Goal: Task Accomplishment & Management: Use online tool/utility

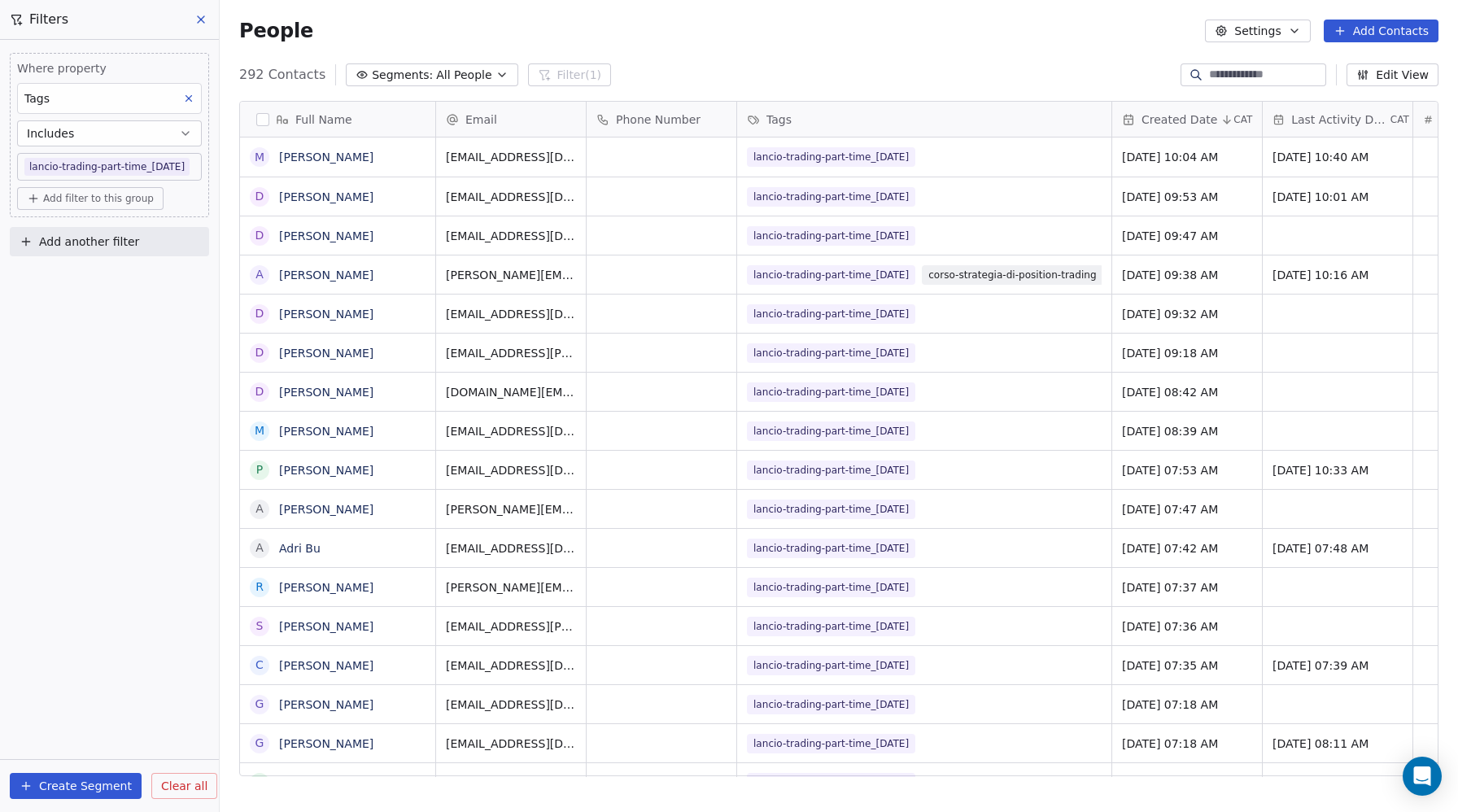
scroll to position [714, 1239]
click at [200, 16] on icon at bounding box center [201, 19] width 13 height 13
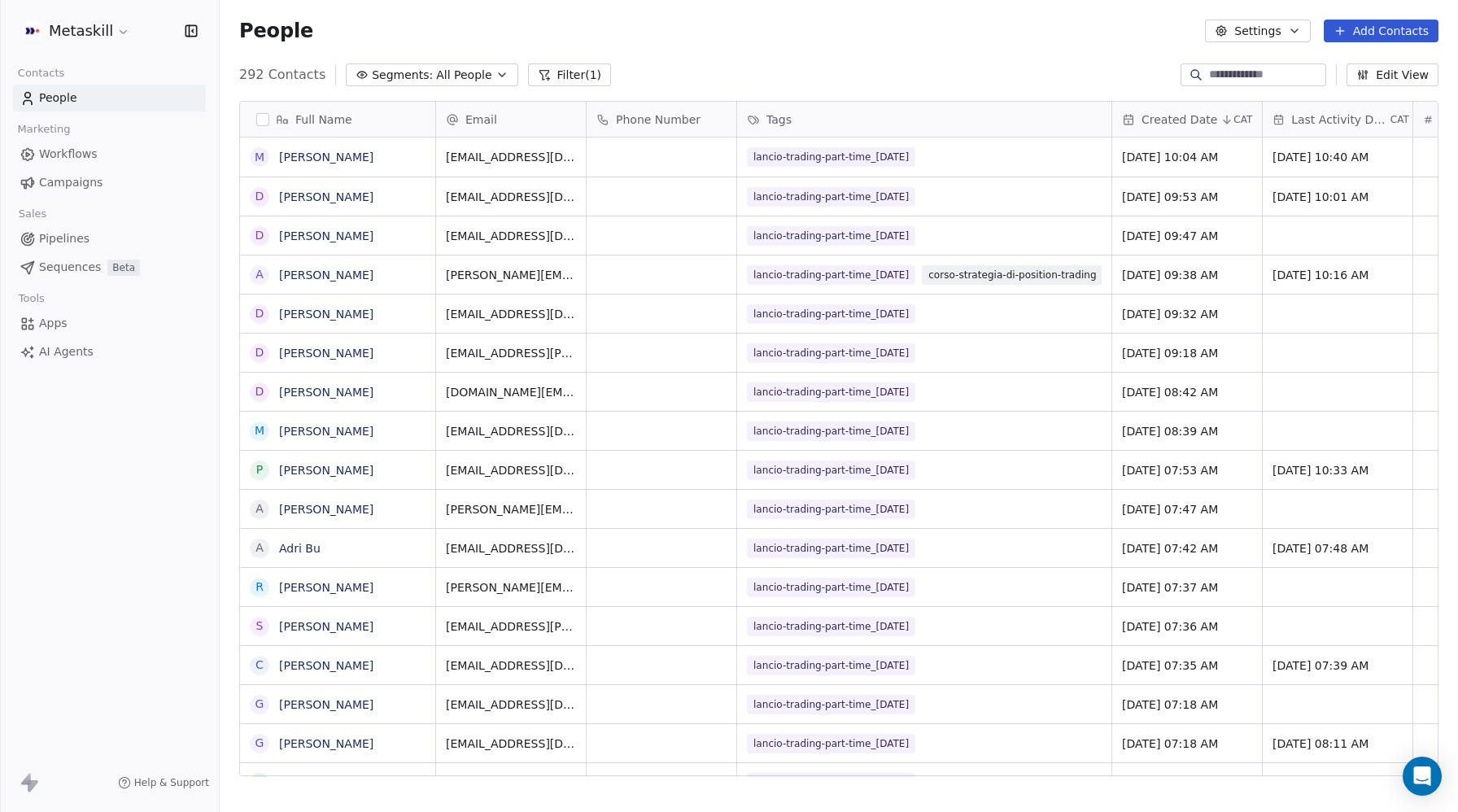
click at [57, 160] on span "Workflows" at bounding box center [68, 154] width 58 height 17
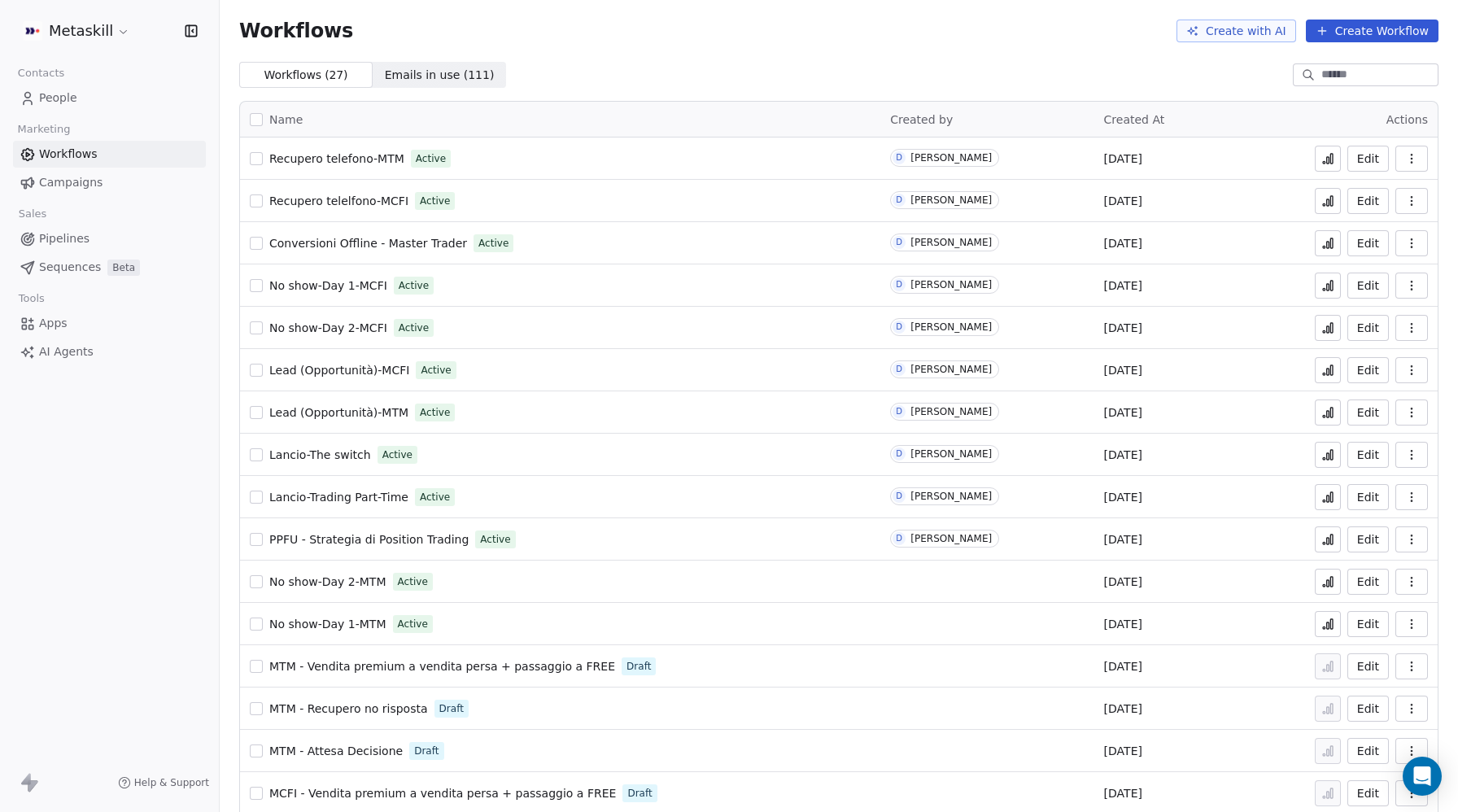
click at [1421, 245] on button "button" at bounding box center [1412, 243] width 33 height 26
click at [342, 238] on span "Conversioni Offline - Master Trader" at bounding box center [368, 244] width 198 height 13
click at [372, 240] on span "Conversioni Offline - Master Trader" at bounding box center [368, 244] width 198 height 13
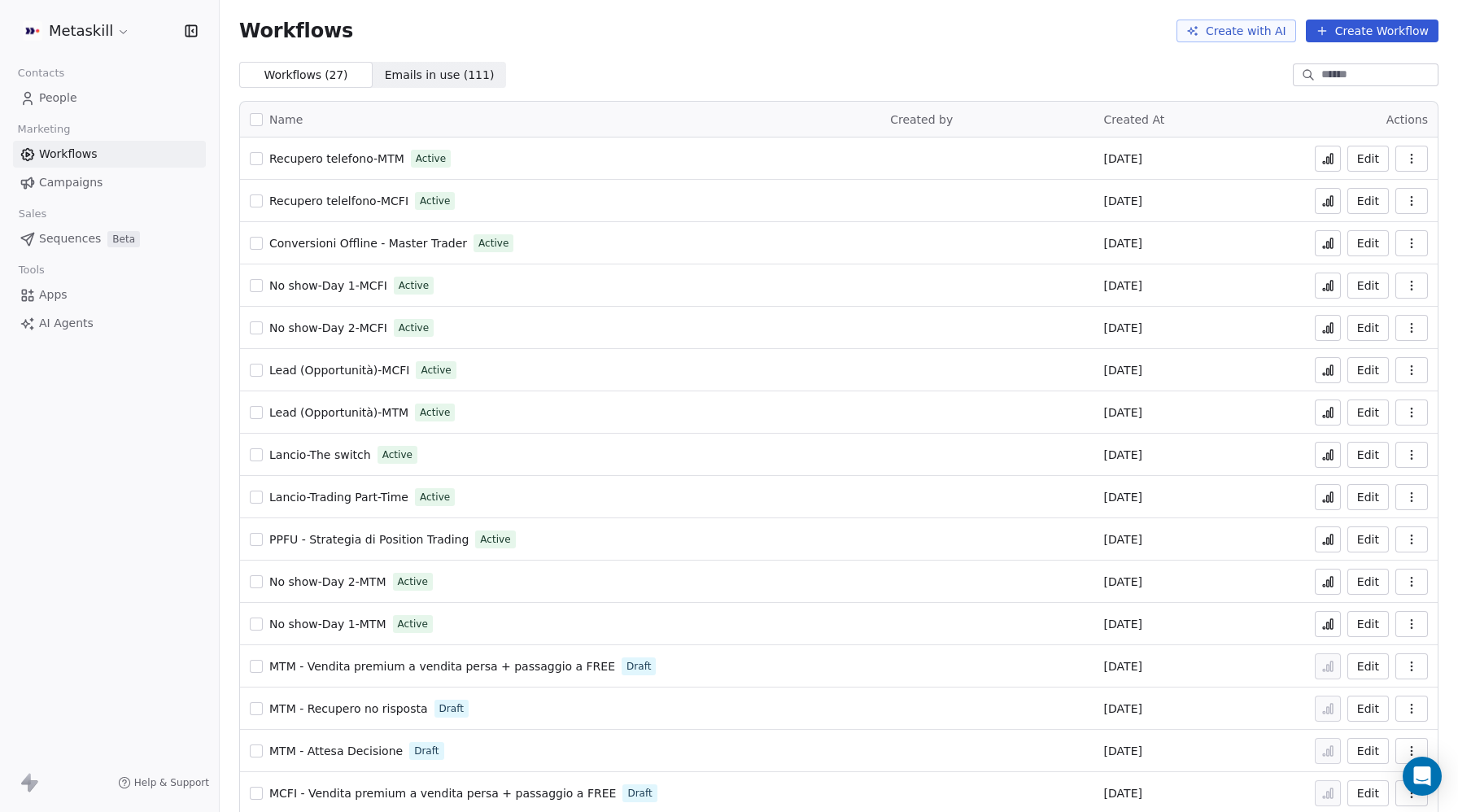
click at [49, 95] on span "People" at bounding box center [58, 98] width 38 height 17
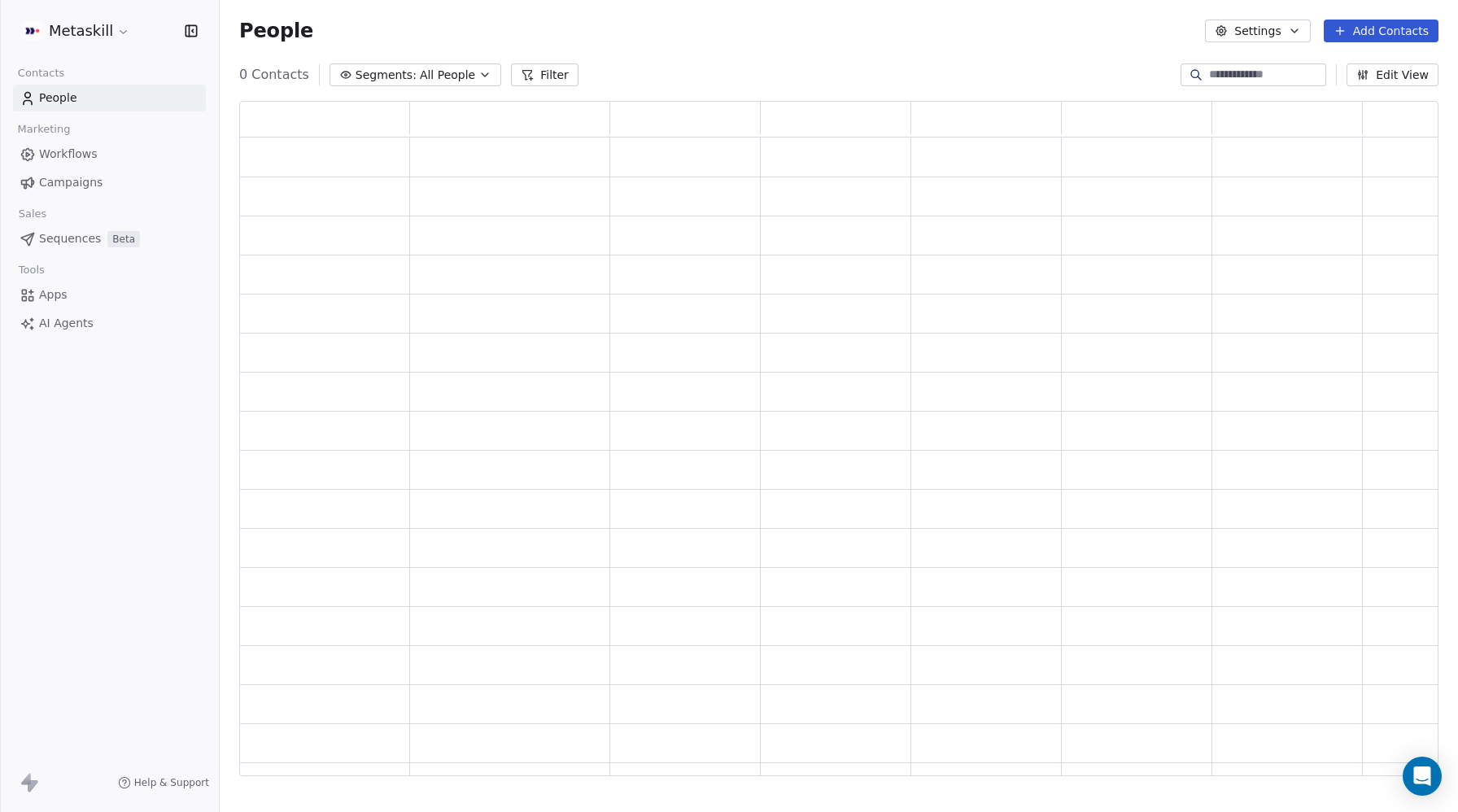
scroll to position [675, 1200]
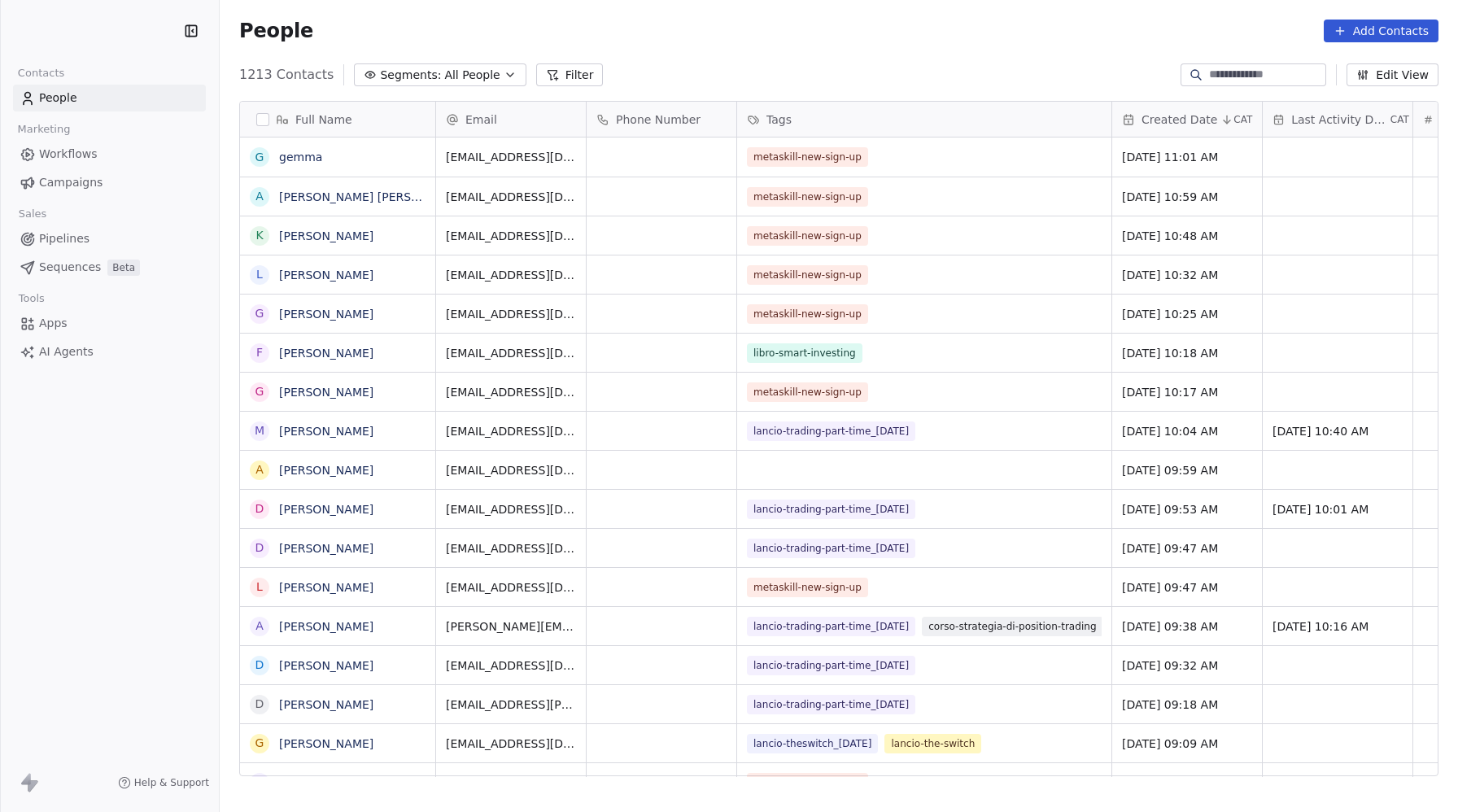
click at [57, 245] on span "Pipelines" at bounding box center [64, 238] width 50 height 17
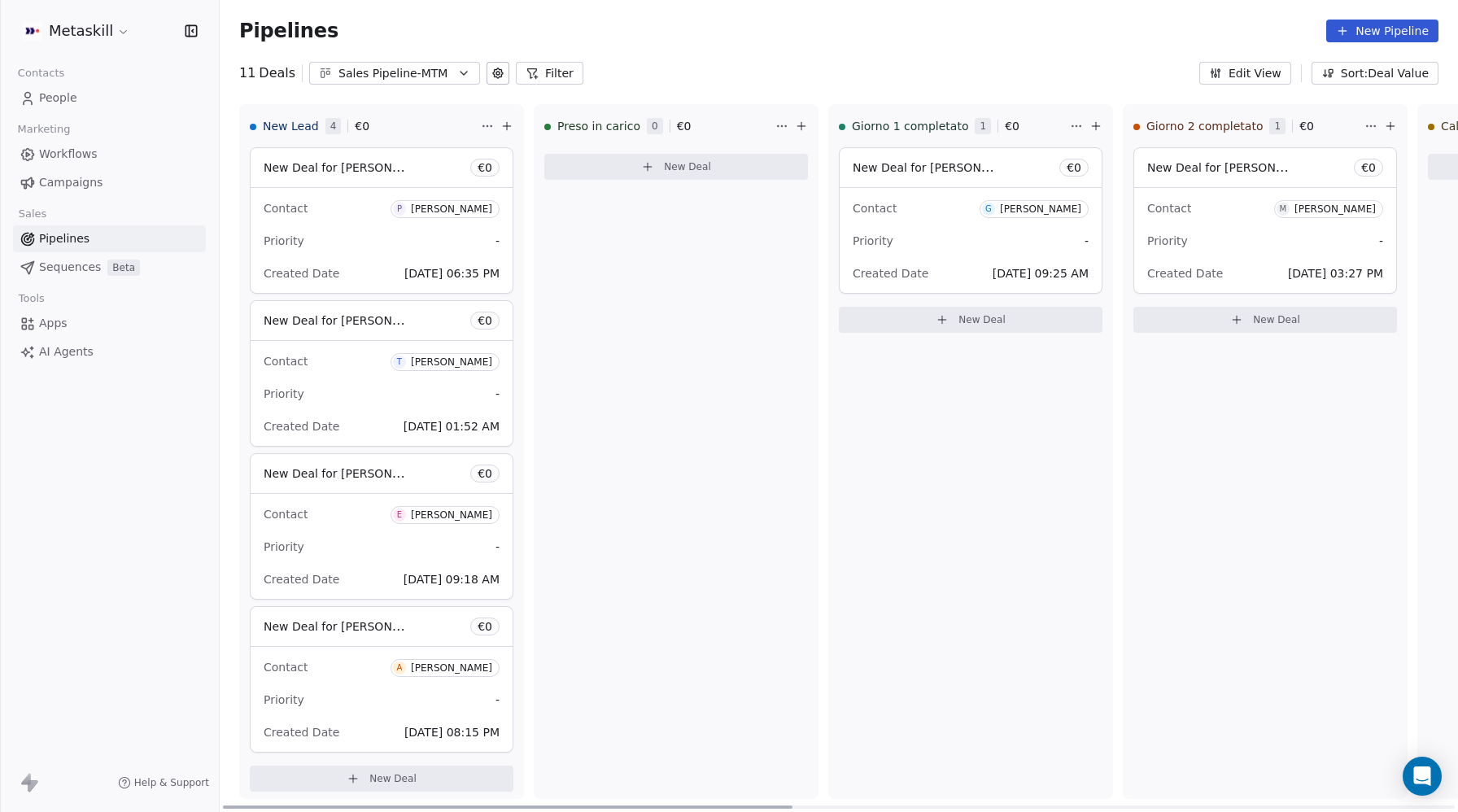
click at [355, 634] on span "New Deal for Andrea Donati" at bounding box center [349, 626] width 172 height 16
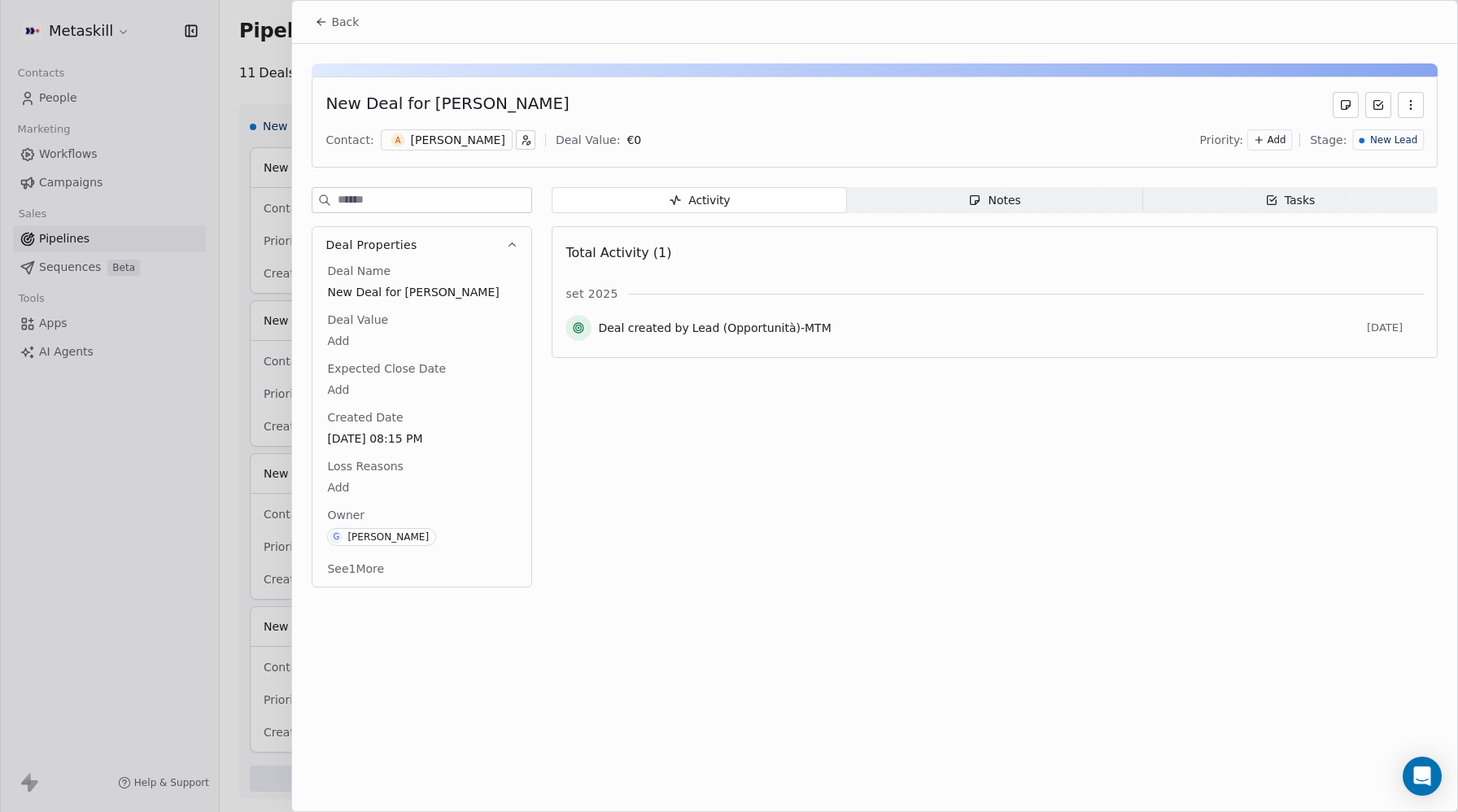
click at [436, 141] on div "Andrea Donati" at bounding box center [457, 141] width 94 height 16
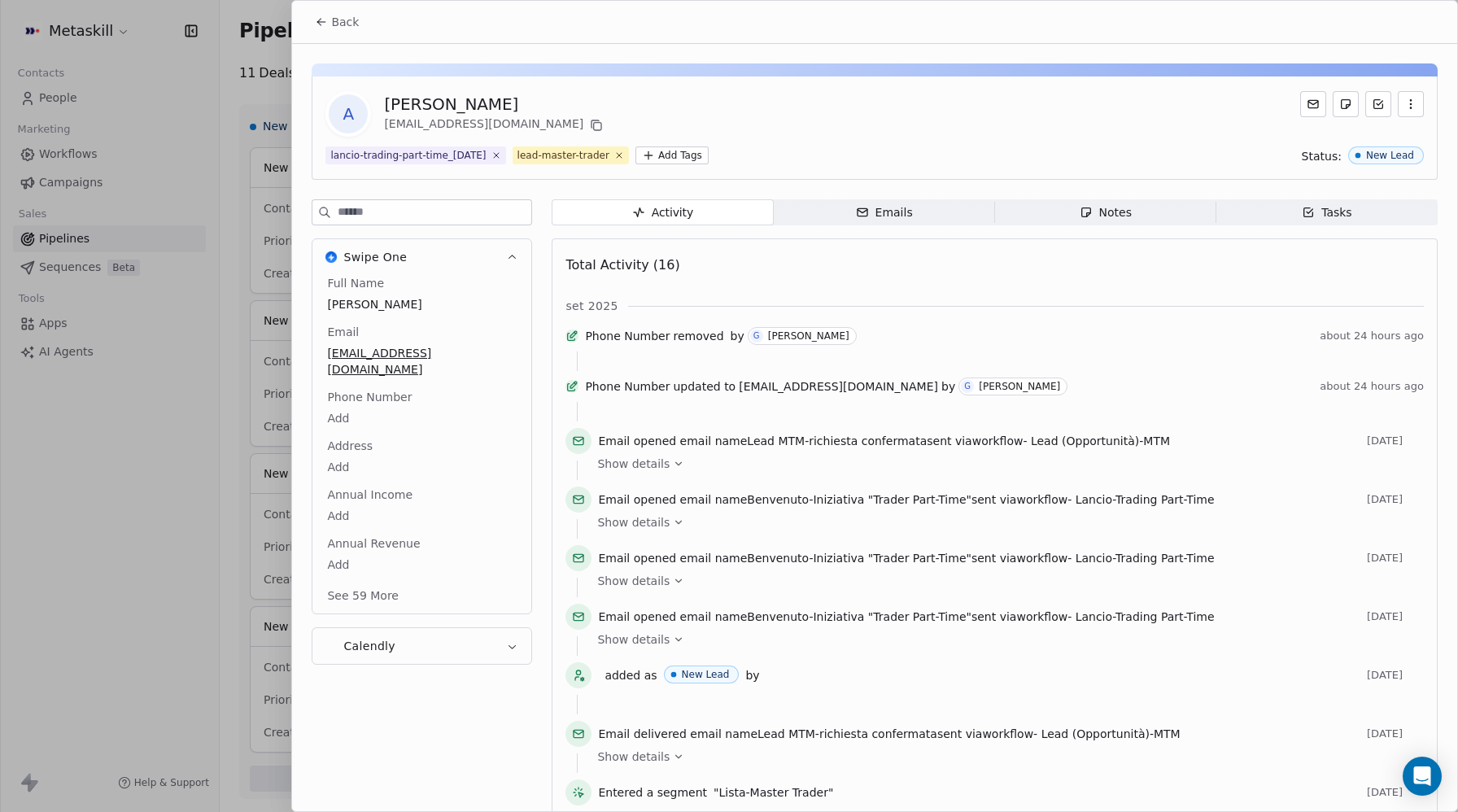
click at [703, 344] on span "removed" at bounding box center [698, 336] width 50 height 16
drag, startPoint x: 588, startPoint y: 340, endPoint x: 571, endPoint y: 343, distance: 17.3
click at [578, 341] on div at bounding box center [572, 336] width 13 height 13
click at [576, 341] on icon at bounding box center [572, 336] width 13 height 13
click at [578, 340] on icon at bounding box center [572, 336] width 13 height 13
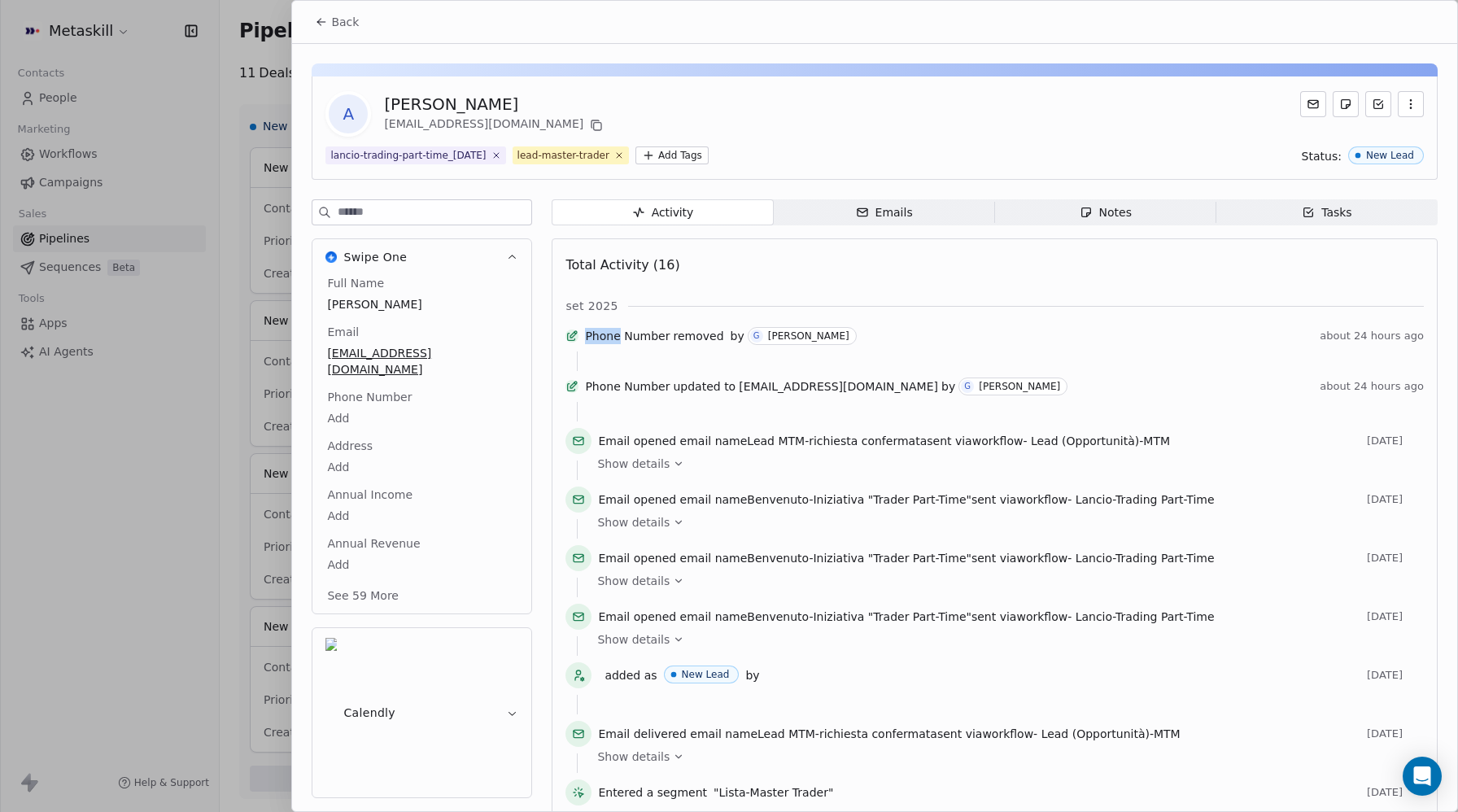
click at [578, 340] on icon at bounding box center [572, 336] width 13 height 13
drag, startPoint x: 620, startPoint y: 342, endPoint x: 634, endPoint y: 342, distance: 14.0
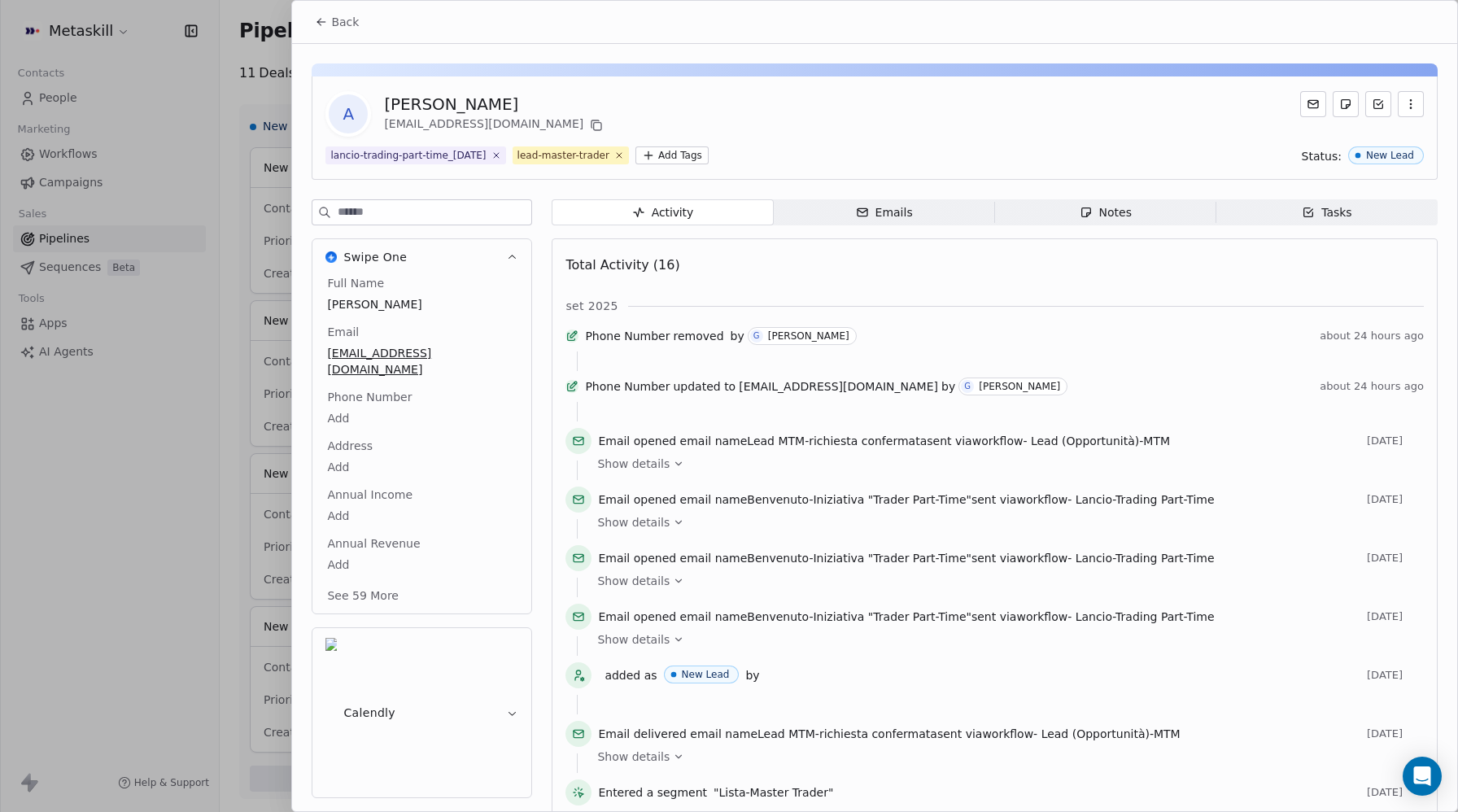
click at [620, 342] on span "Phone Number" at bounding box center [627, 336] width 85 height 16
click at [639, 342] on span "Phone Number" at bounding box center [627, 336] width 85 height 16
click at [577, 338] on icon at bounding box center [573, 334] width 6 height 6
click at [691, 344] on span "removed" at bounding box center [698, 336] width 50 height 16
click at [733, 342] on div "Phone Number removed by G Giulio Roselli" at bounding box center [949, 337] width 728 height 18
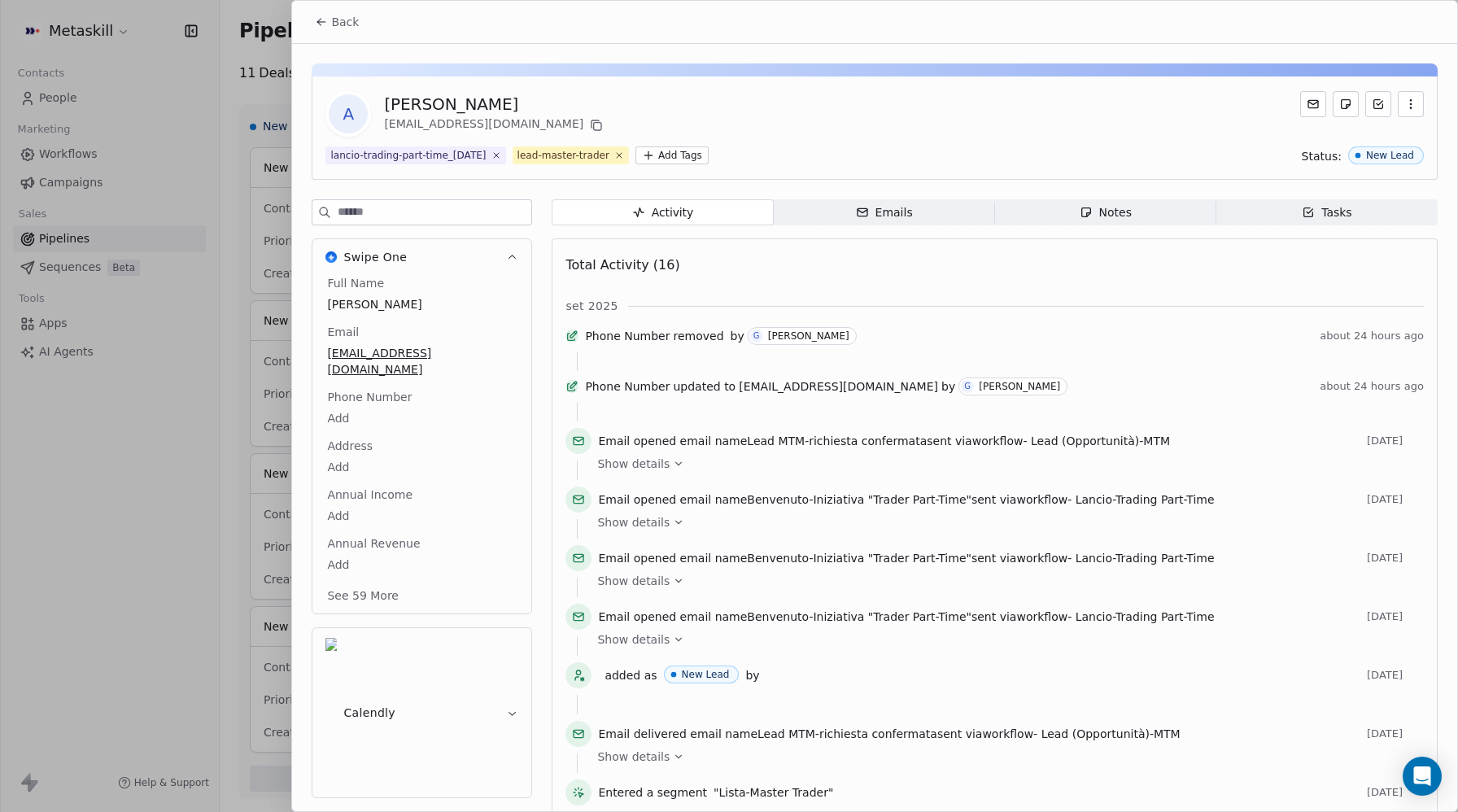
click at [364, 402] on body "Metaskill Contacts People Marketing Workflows Campaigns Sales Pipelines Sequenc…" at bounding box center [729, 406] width 1458 height 812
click at [672, 336] on html "Metaskill Contacts People Marketing Workflows Campaigns Sales Pipelines Sequenc…" at bounding box center [729, 406] width 1458 height 812
click at [670, 336] on span "Phone Number" at bounding box center [627, 336] width 85 height 16
drag, startPoint x: 672, startPoint y: 336, endPoint x: 723, endPoint y: 338, distance: 51.0
click at [670, 336] on span "Phone Number" at bounding box center [627, 336] width 85 height 16
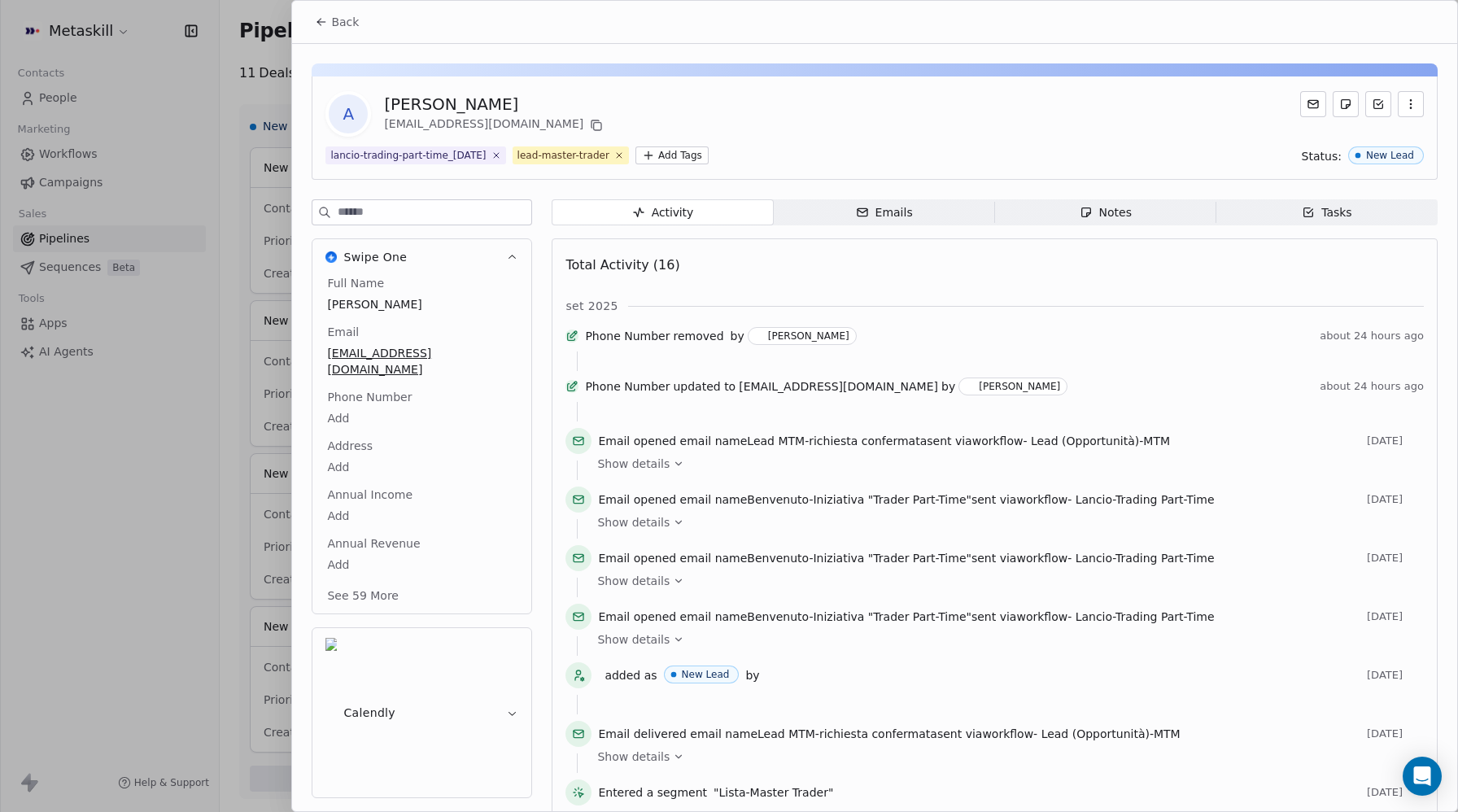
click at [795, 342] on div "Giulio Roselli" at bounding box center [808, 336] width 81 height 11
click at [323, 22] on icon at bounding box center [322, 22] width 7 height 0
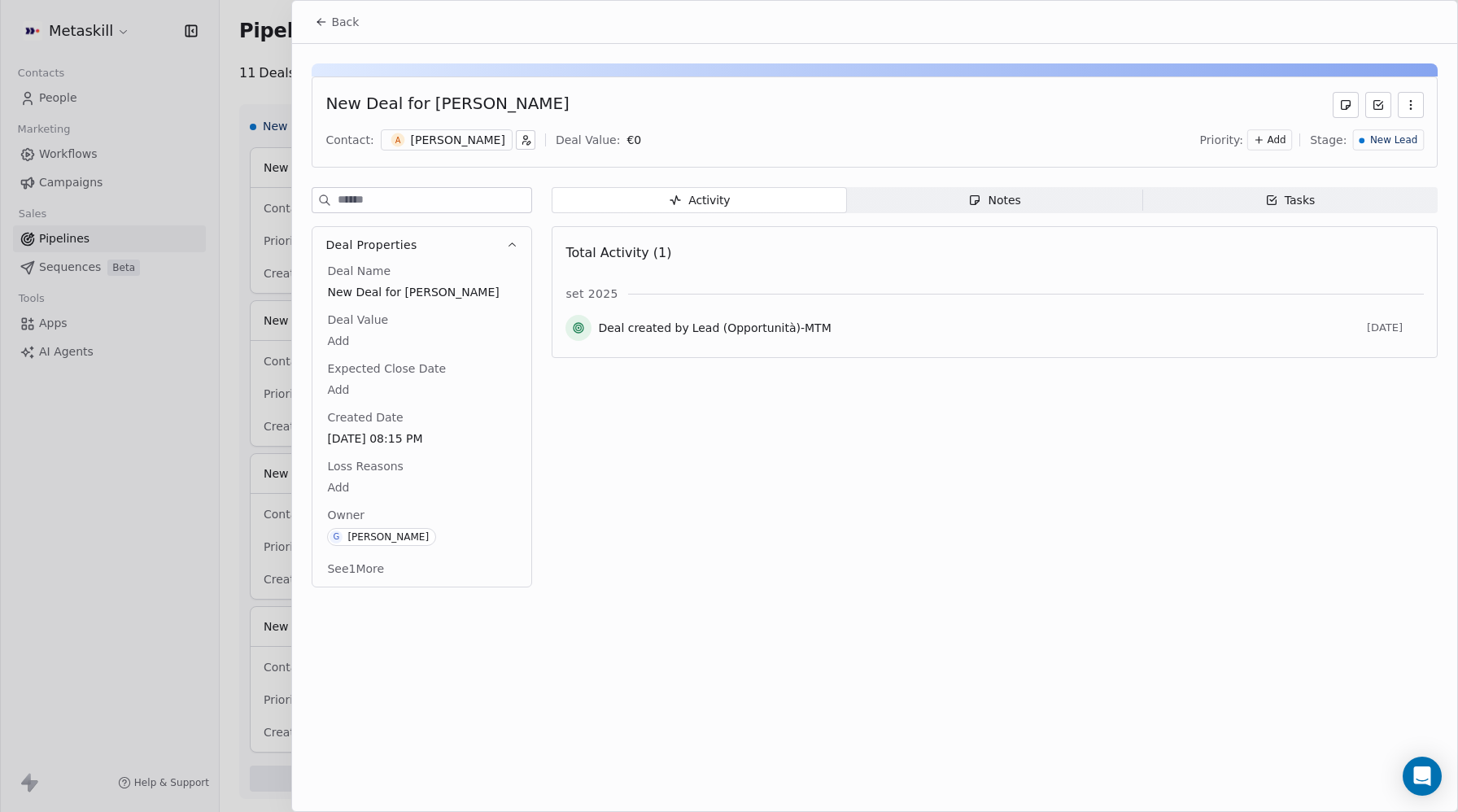
click at [323, 28] on button "Back" at bounding box center [338, 22] width 64 height 29
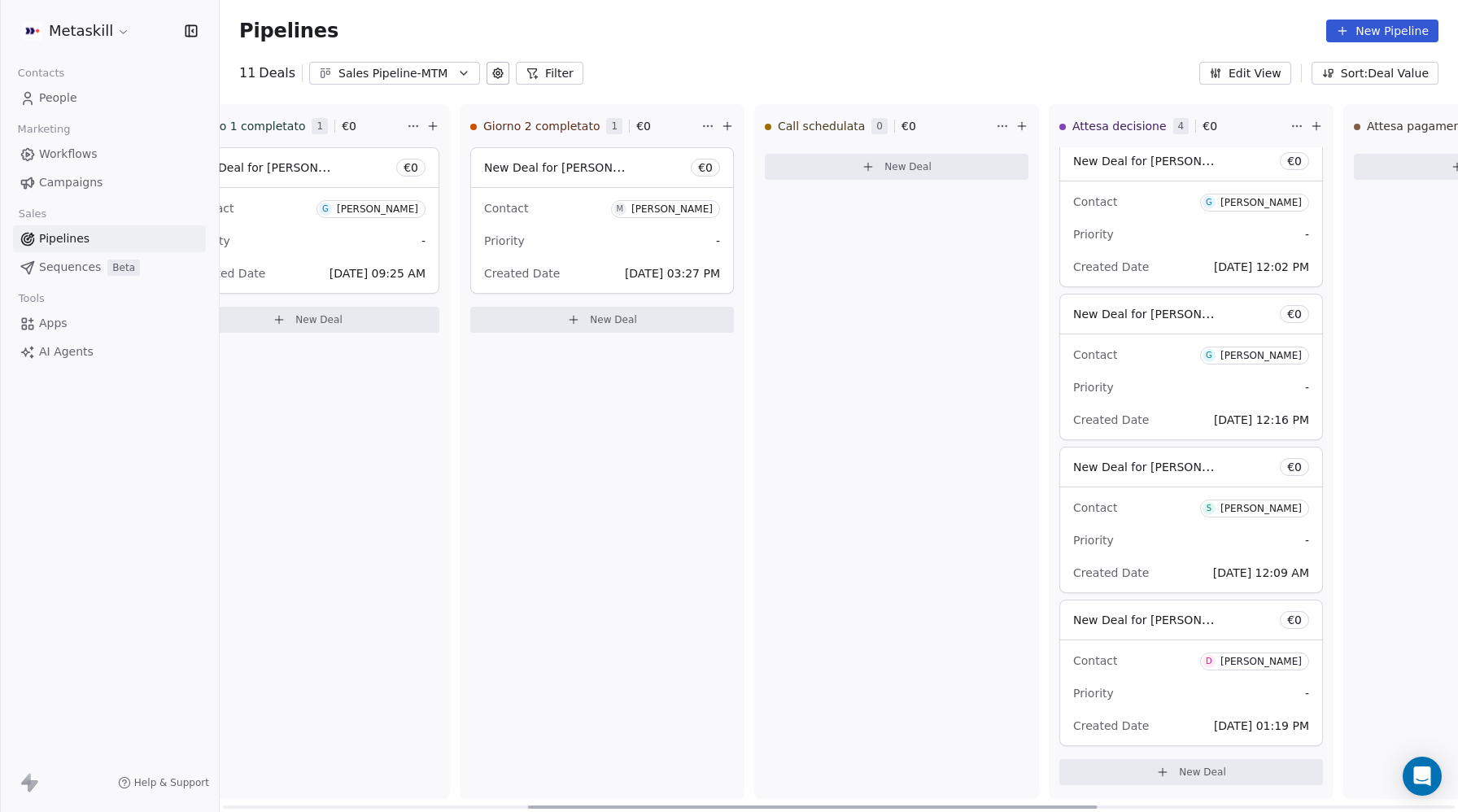
scroll to position [0, 665]
click at [382, 69] on div "Sales Pipeline-MTM" at bounding box center [394, 73] width 112 height 17
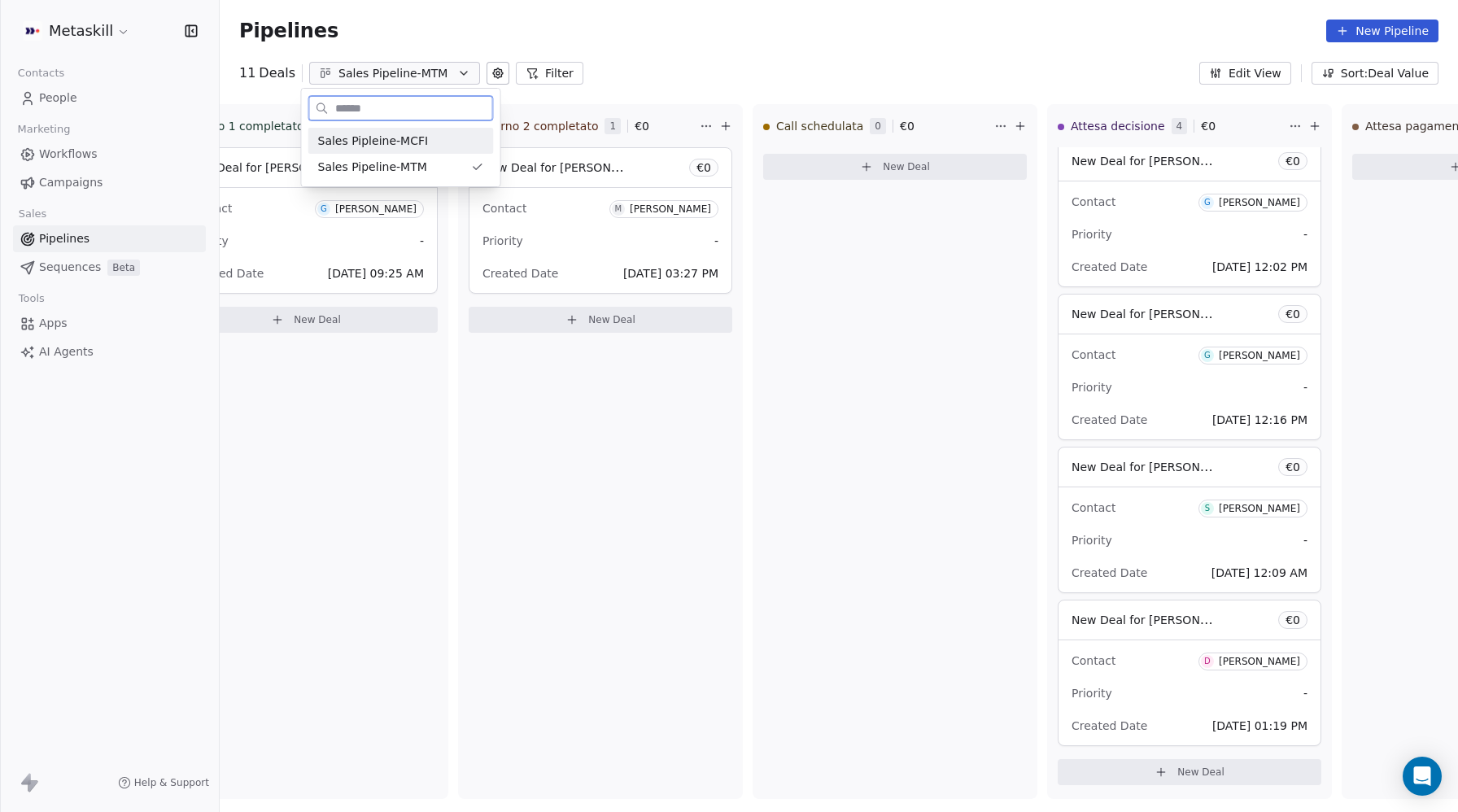
click at [375, 135] on span "Sales Pipleine-MCFI" at bounding box center [373, 141] width 110 height 17
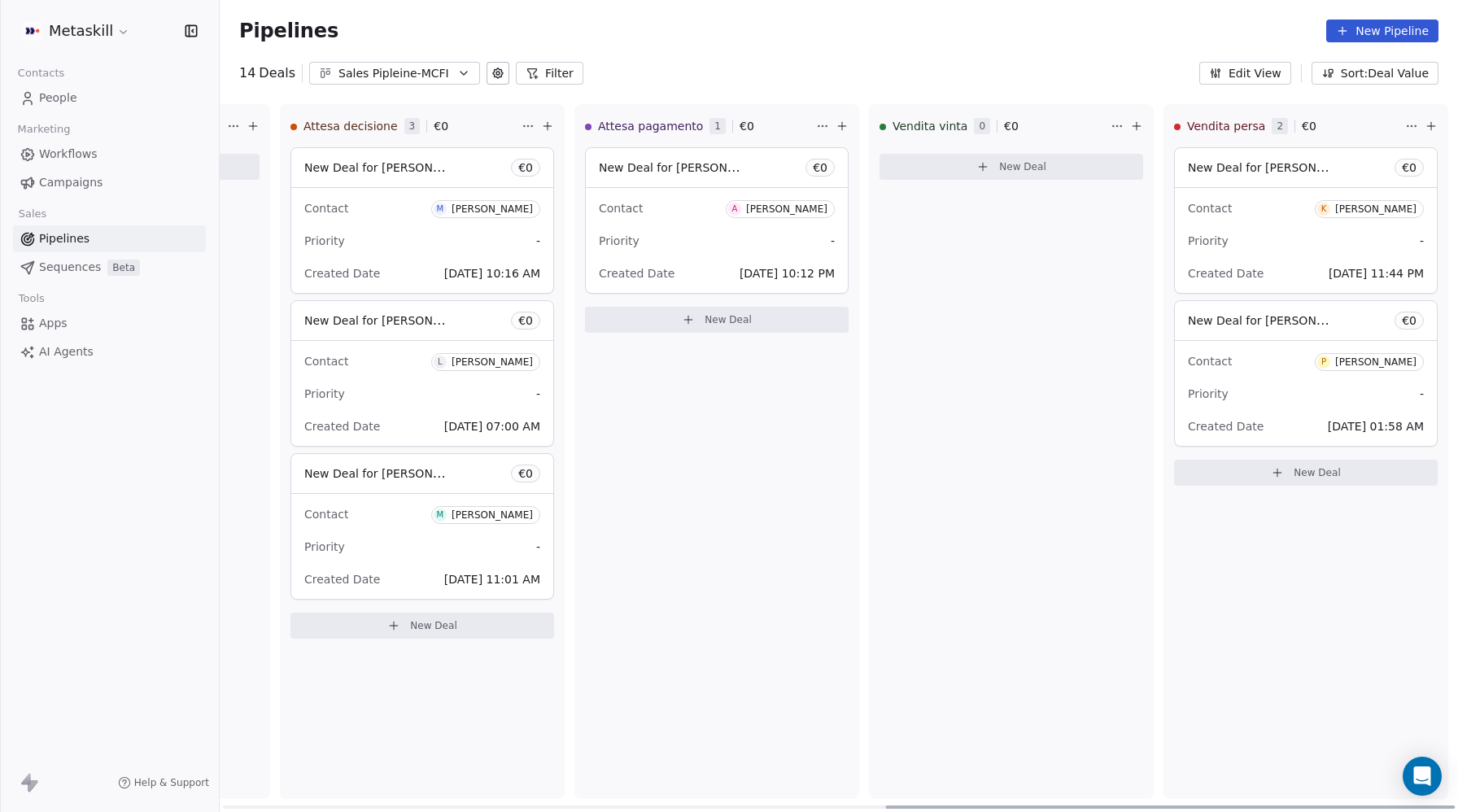
scroll to position [0, 1442]
click at [1203, 182] on div "New Deal for klajdi dushi € 0" at bounding box center [1296, 167] width 262 height 39
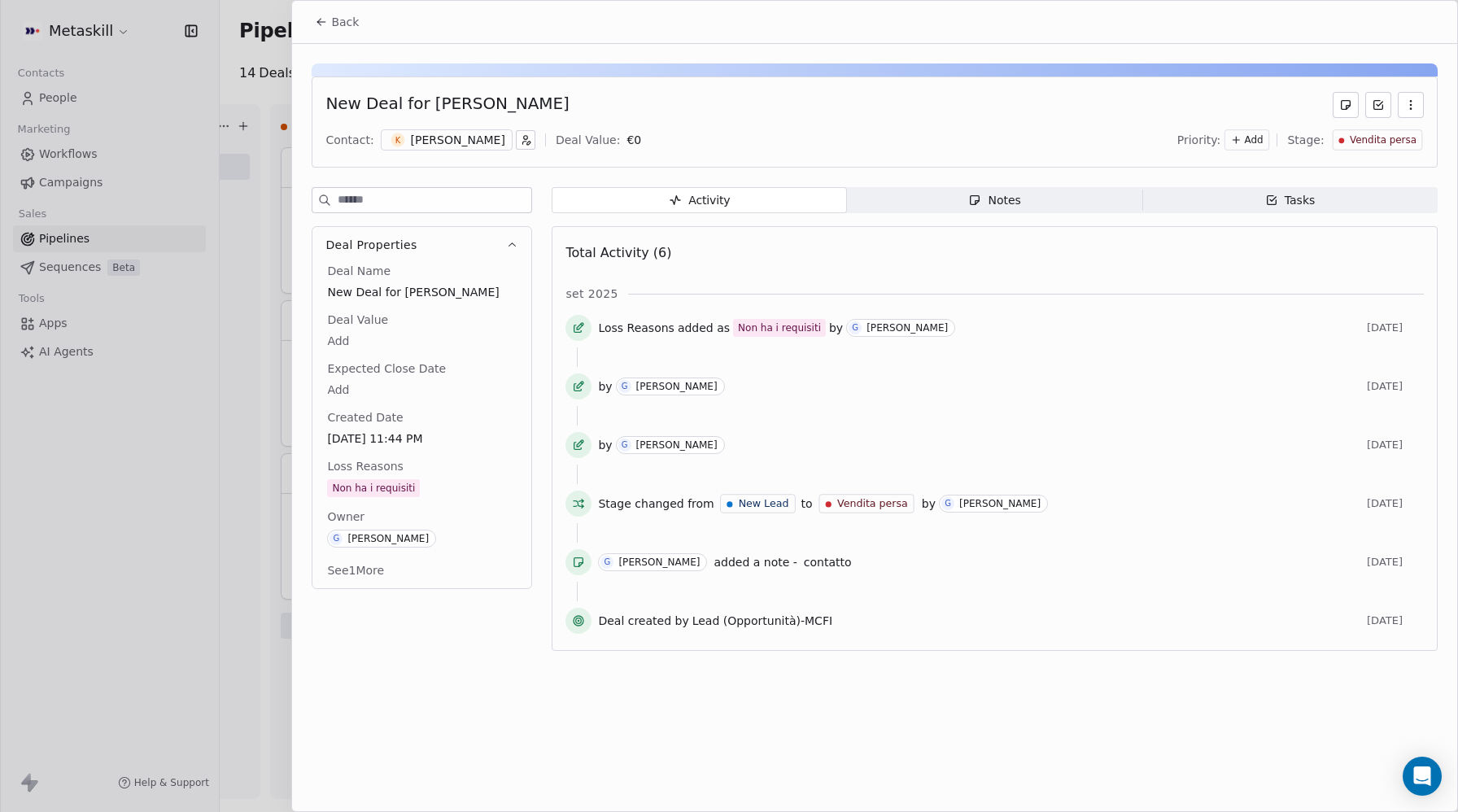
click at [316, 28] on button "Back" at bounding box center [338, 22] width 64 height 29
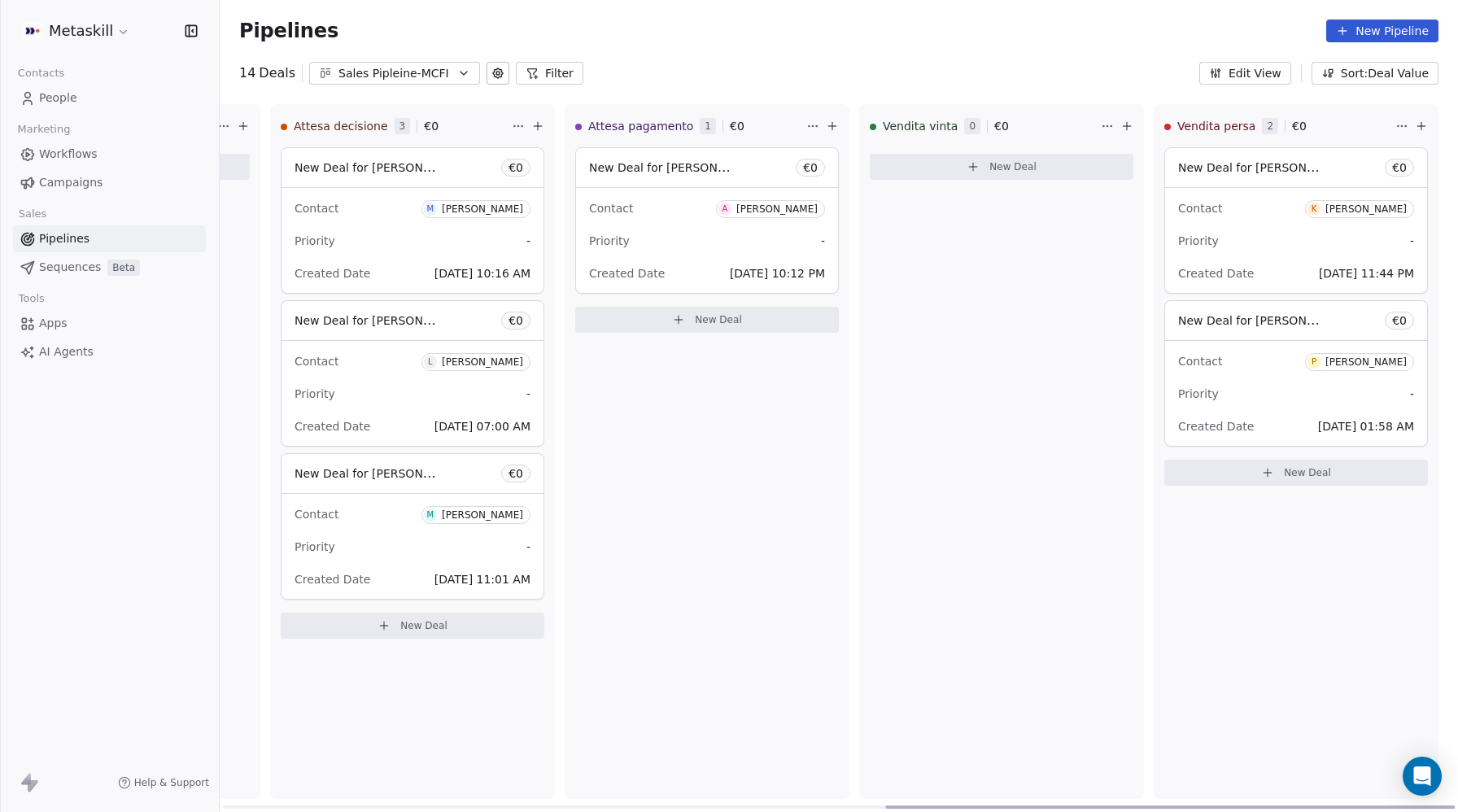
click at [1248, 385] on div "Priority -" at bounding box center [1297, 393] width 236 height 26
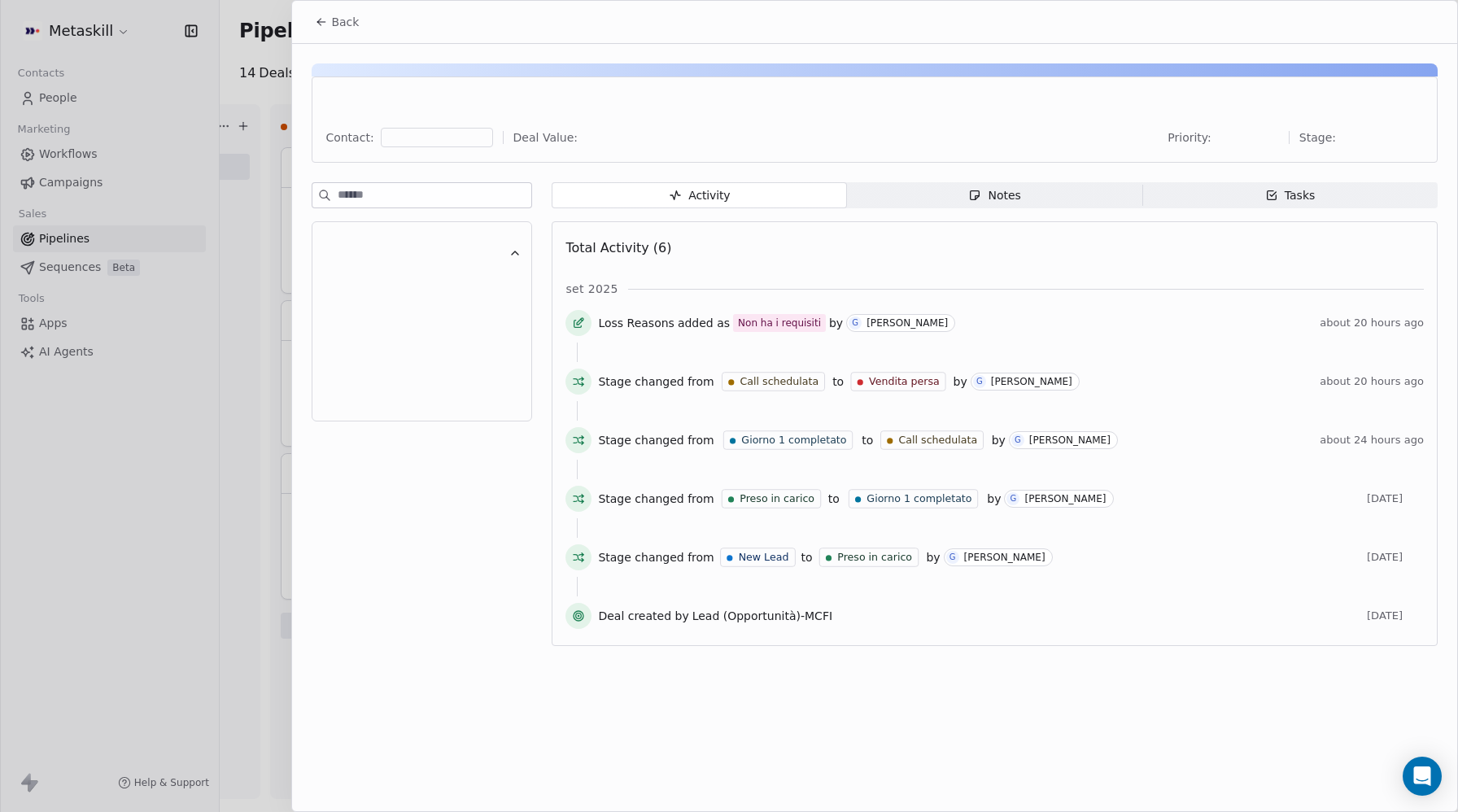
click at [318, 16] on icon at bounding box center [321, 22] width 13 height 13
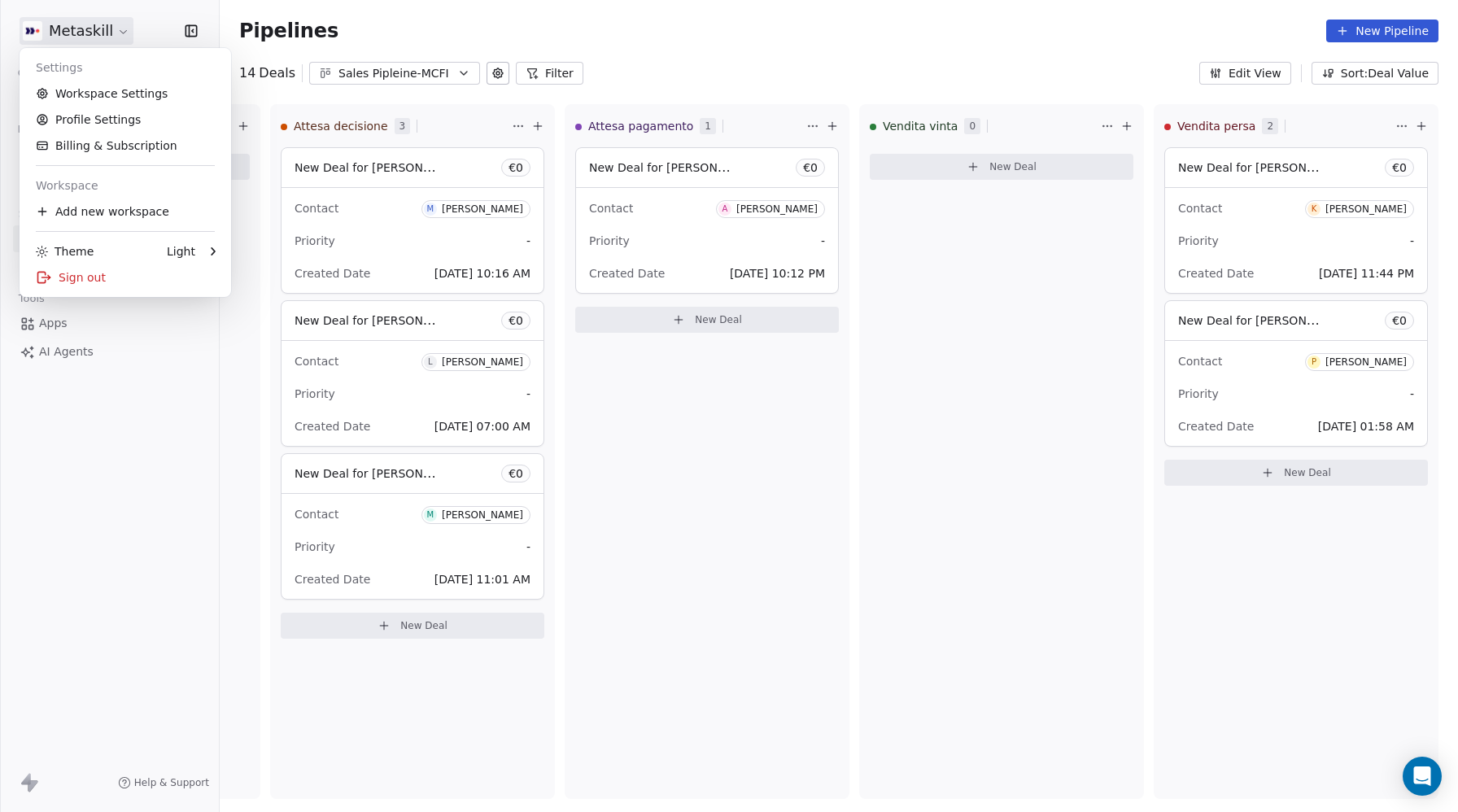
click at [71, 36] on html "Metaskill Contacts People Marketing Workflows Campaigns Sales Pipelines Sequenc…" at bounding box center [729, 406] width 1458 height 812
click at [78, 89] on link "Workspace Settings" at bounding box center [126, 93] width 199 height 26
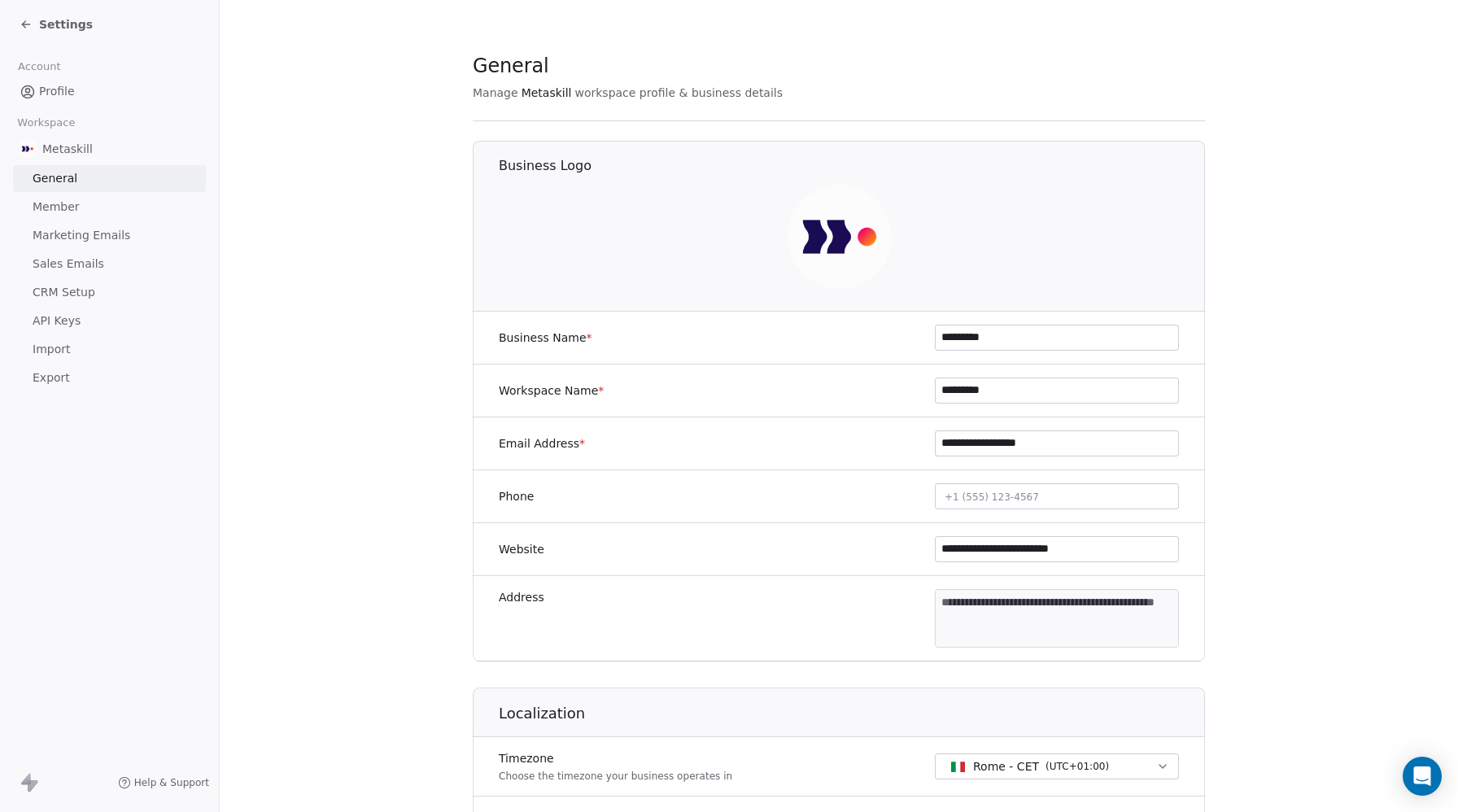
click at [54, 200] on span "Member" at bounding box center [57, 207] width 47 height 17
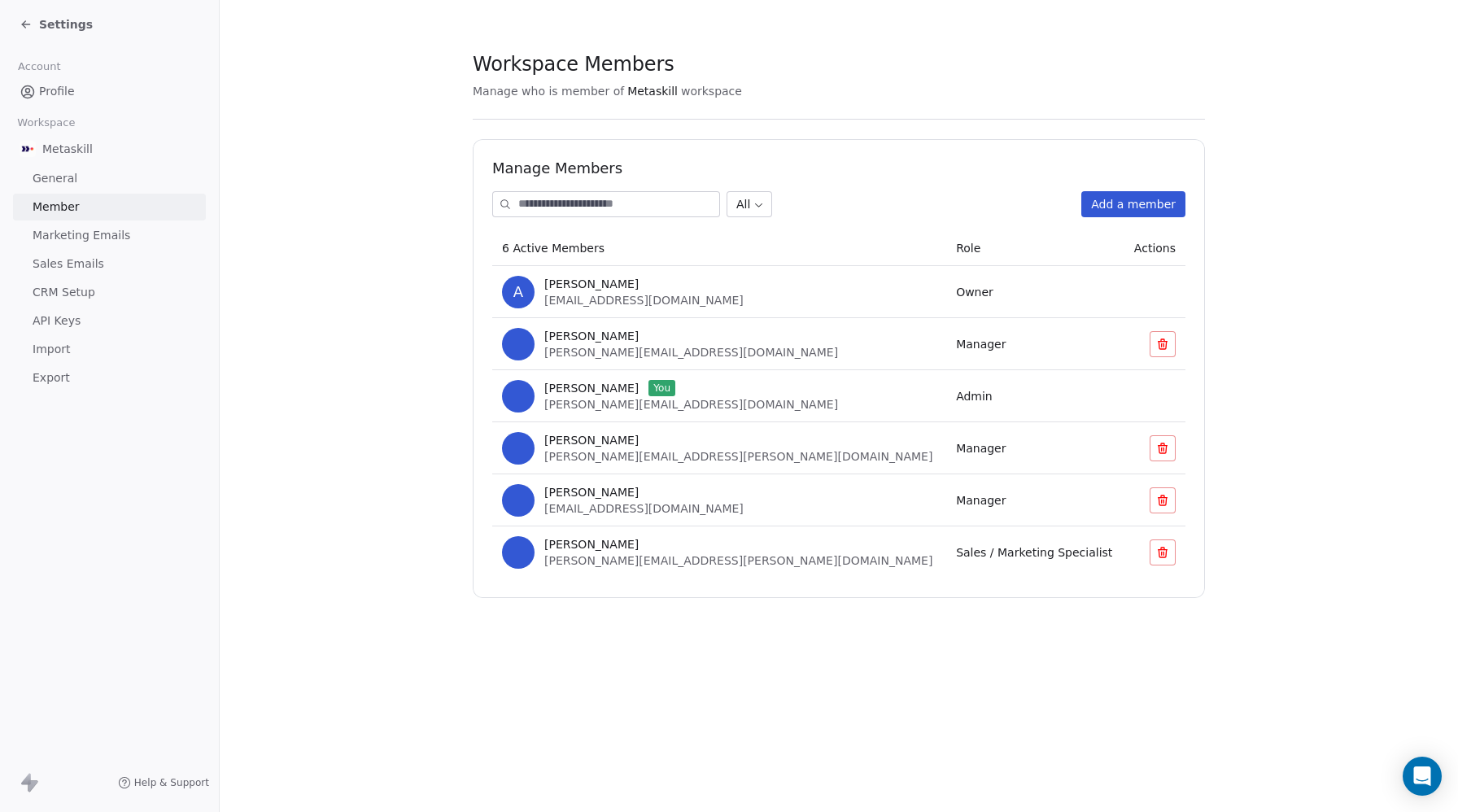
click at [577, 559] on span "giulio.roselli@ioinvesto.com" at bounding box center [738, 560] width 388 height 13
click at [1433, 781] on div "Open Intercom Messenger" at bounding box center [1422, 776] width 43 height 43
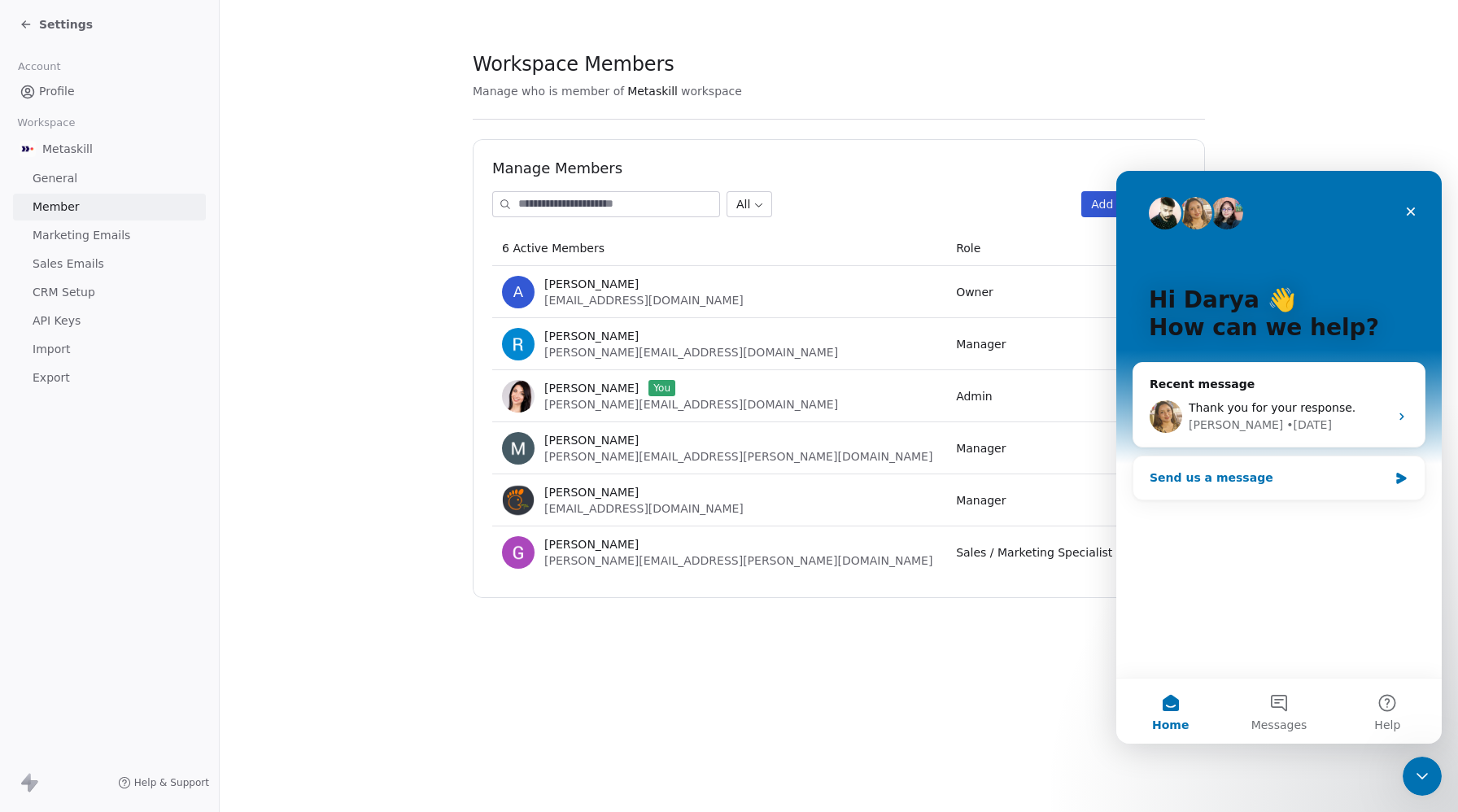
click at [1234, 480] on div "Send us a message" at bounding box center [1268, 478] width 238 height 17
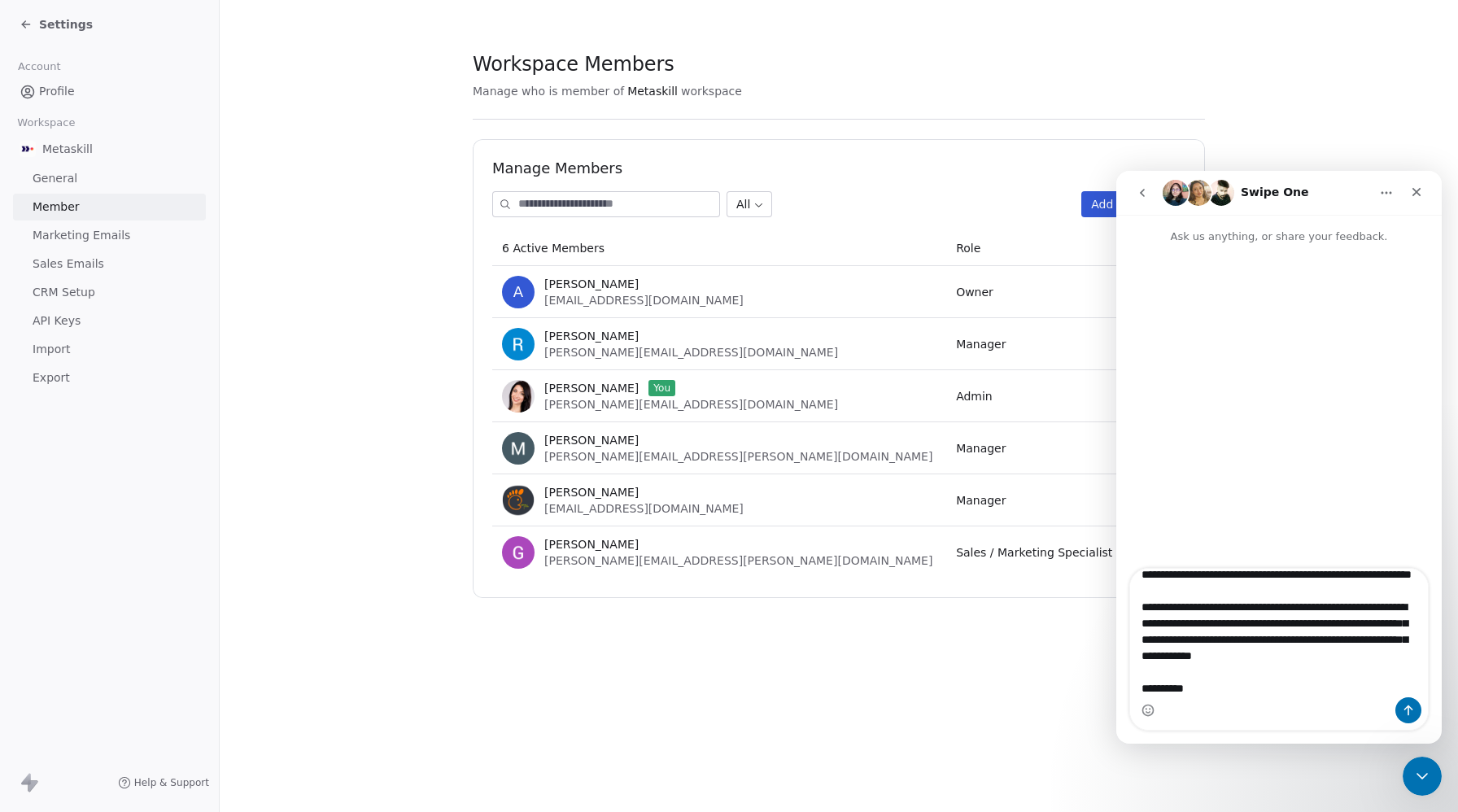
scroll to position [78, 0]
type textarea "**********"
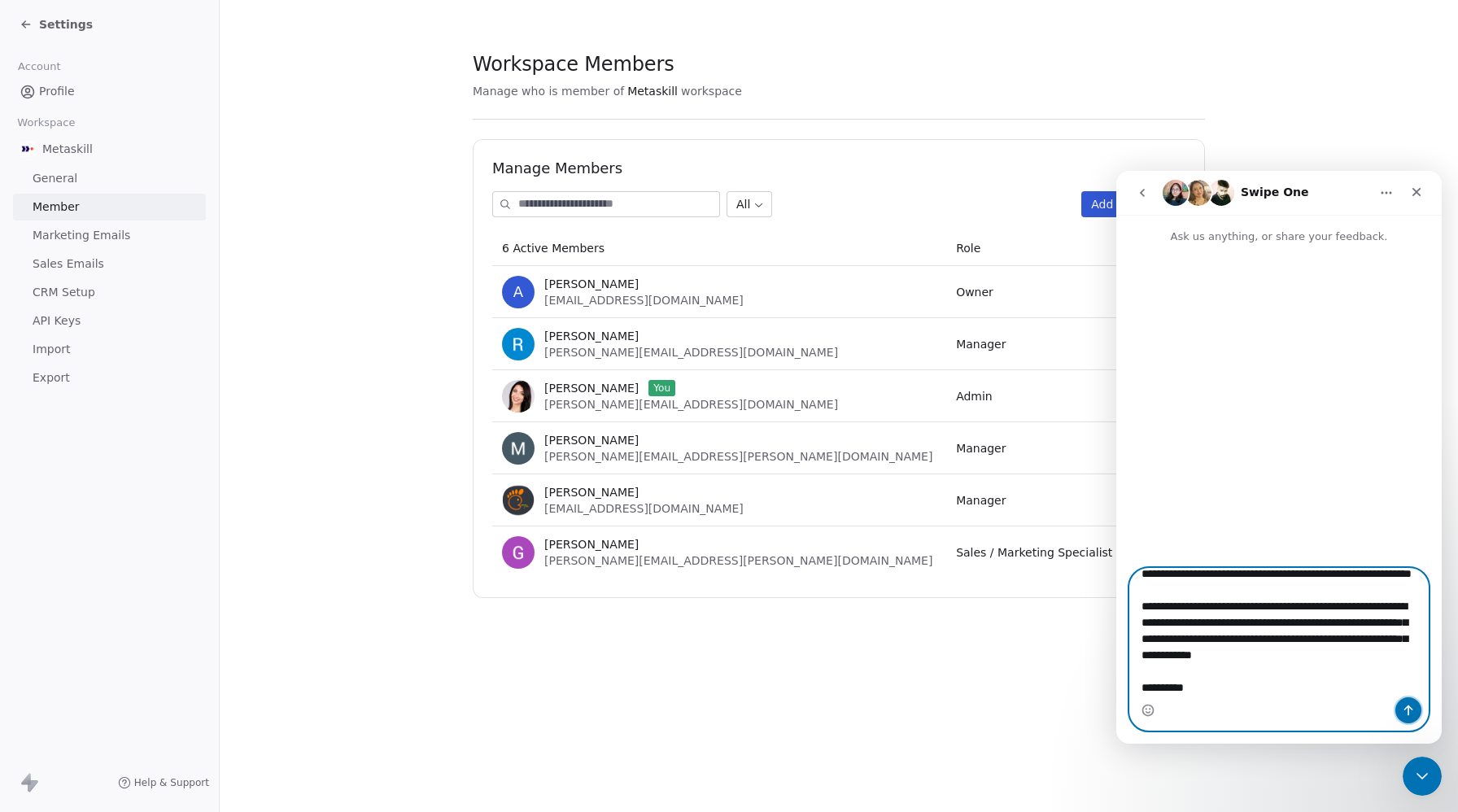
click at [1411, 705] on icon "Send a message…" at bounding box center [1409, 711] width 13 height 13
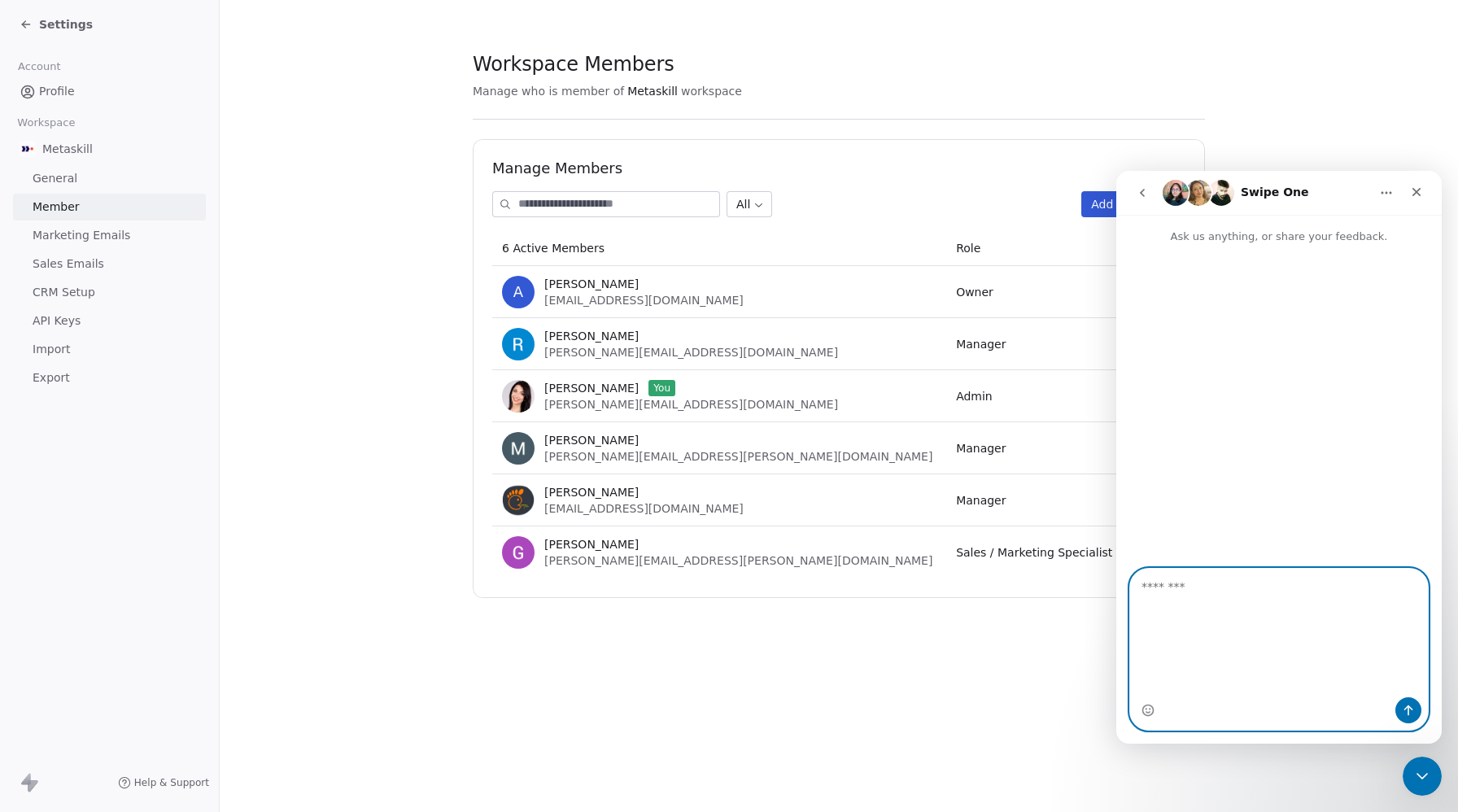
scroll to position [0, 0]
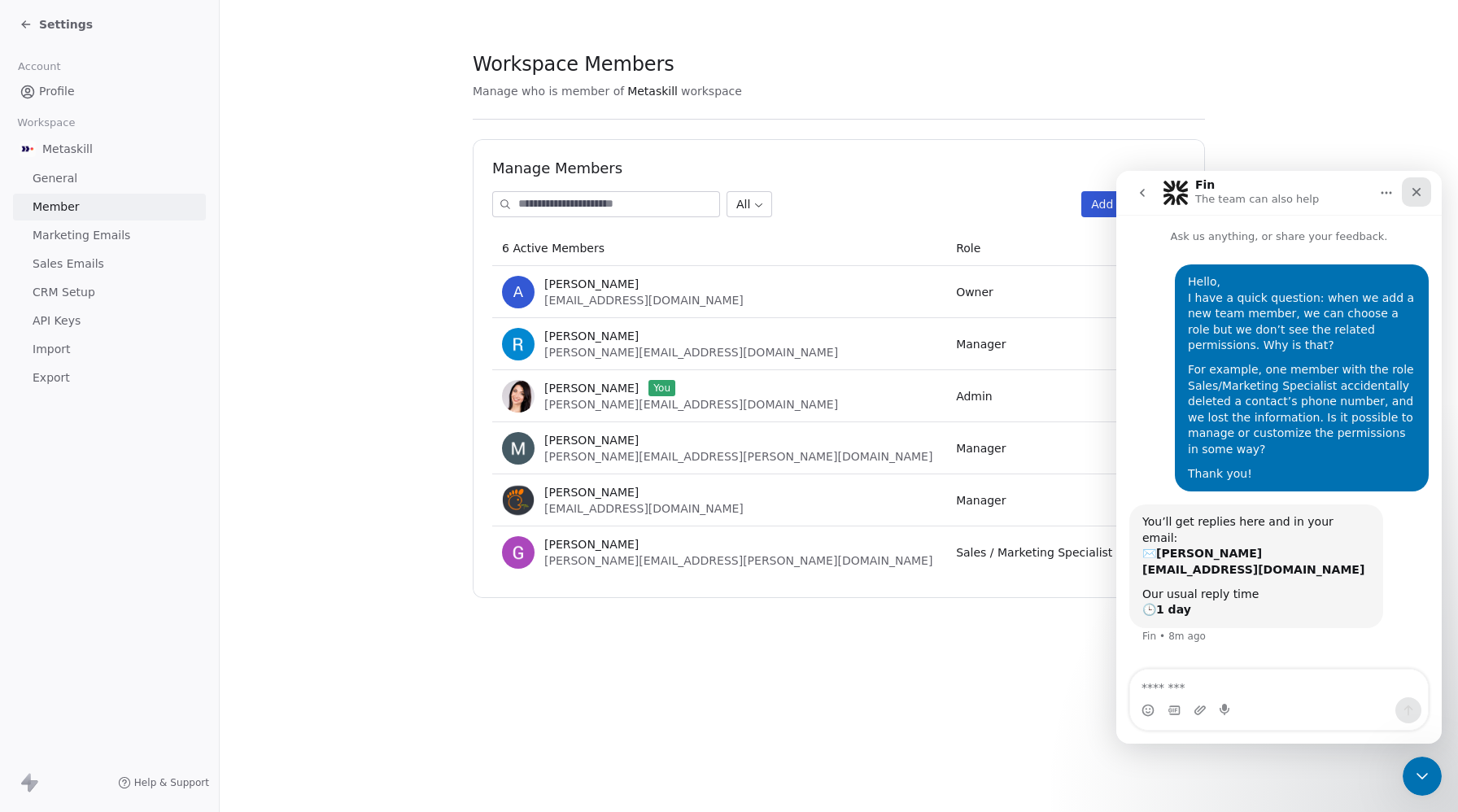
click at [1404, 197] on div "Close" at bounding box center [1417, 192] width 29 height 29
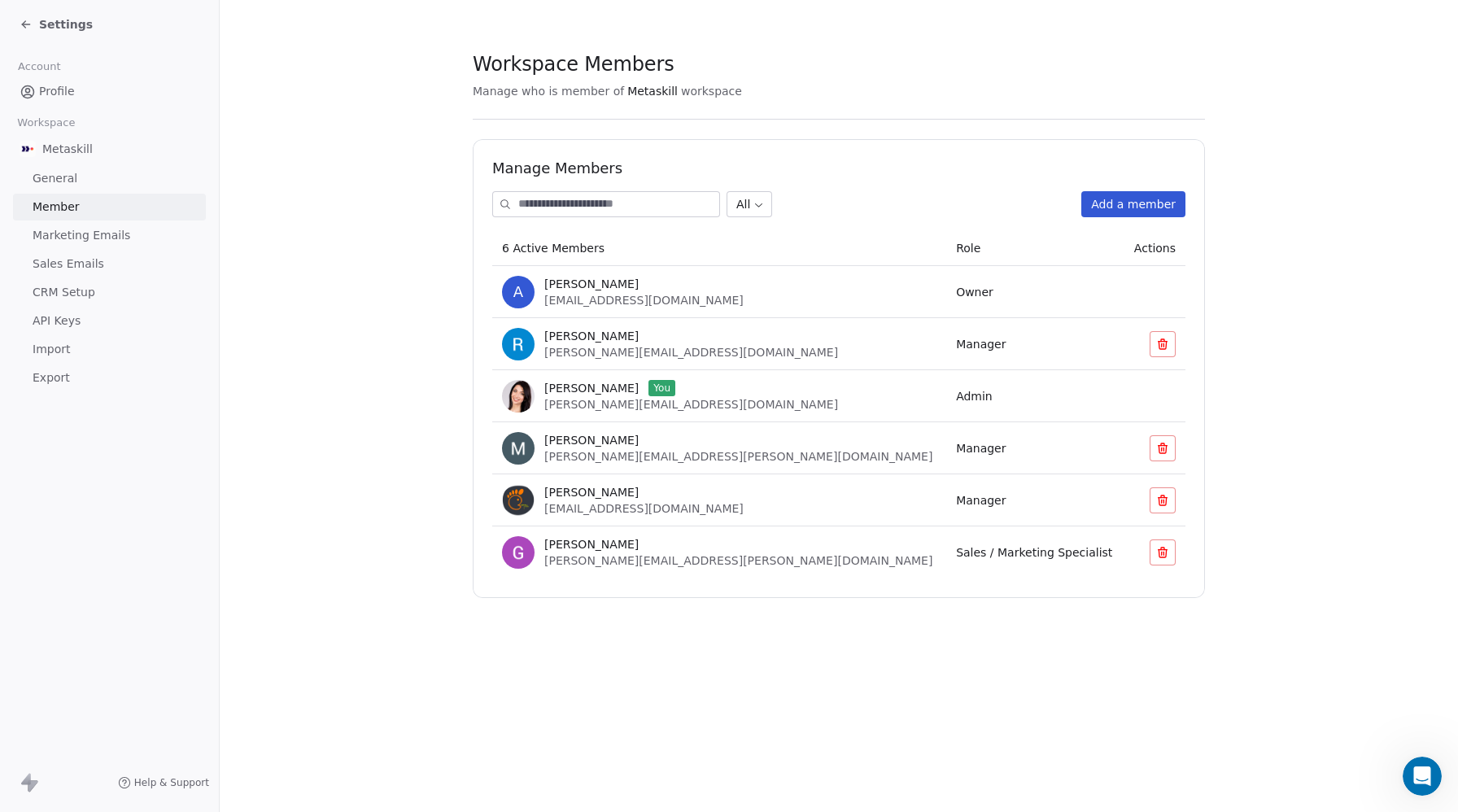
click at [68, 21] on span "Settings" at bounding box center [66, 25] width 54 height 16
click at [29, 21] on icon at bounding box center [26, 25] width 13 height 13
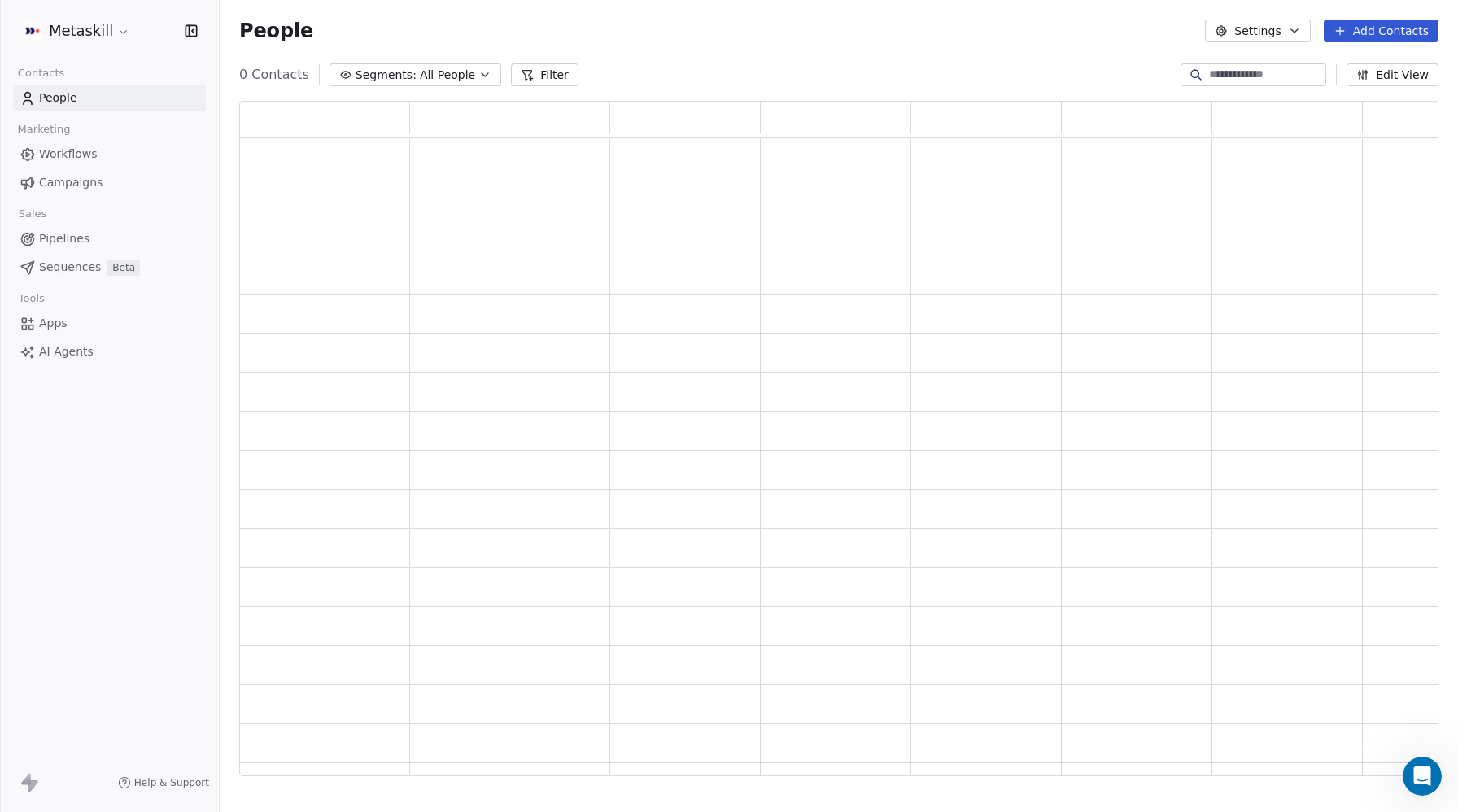
scroll to position [675, 1200]
click at [72, 156] on span "Workflows" at bounding box center [68, 154] width 58 height 17
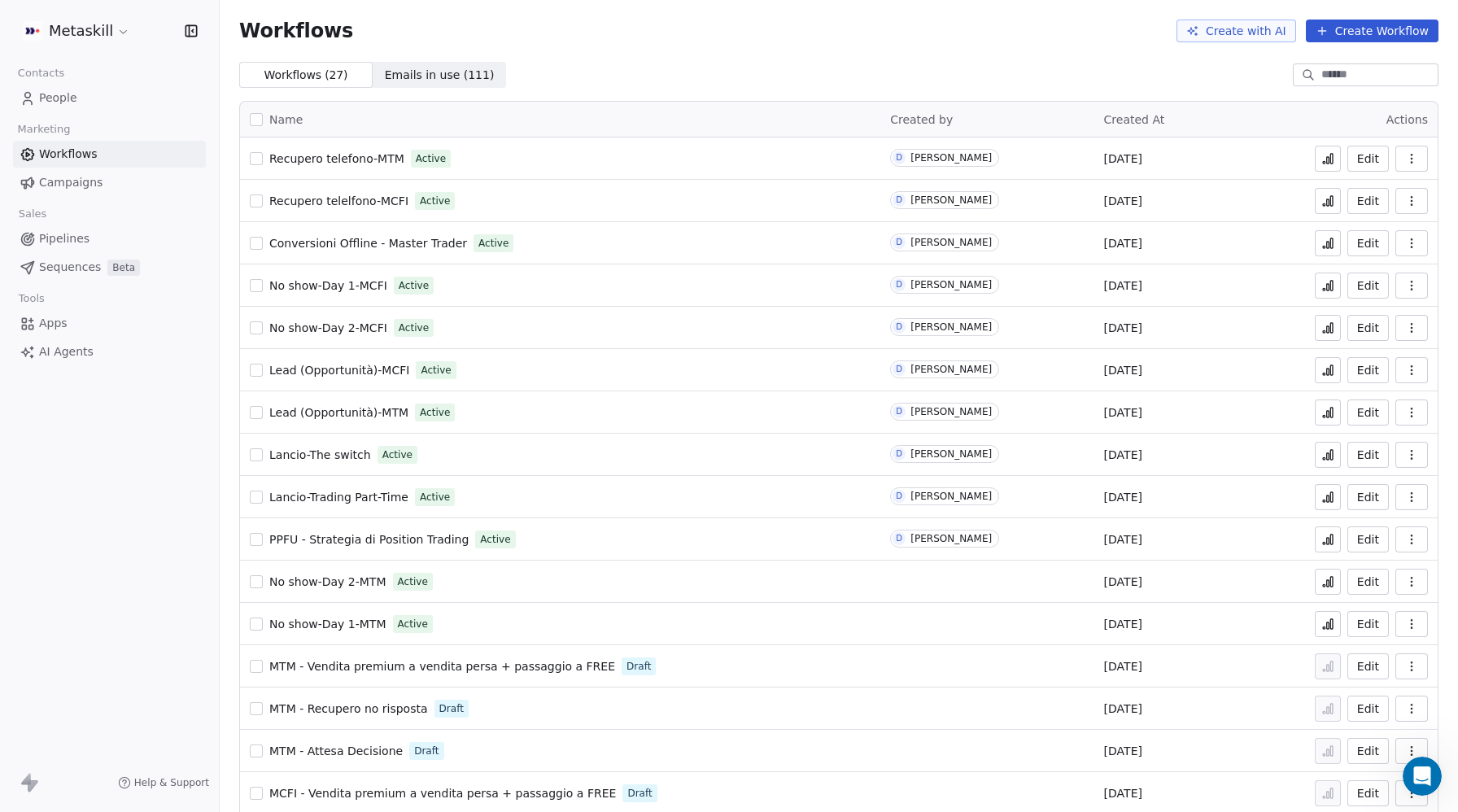
click at [1412, 246] on icon "button" at bounding box center [1411, 246] width 1 height 1
click at [1366, 302] on span "Duplicate" at bounding box center [1371, 308] width 55 height 16
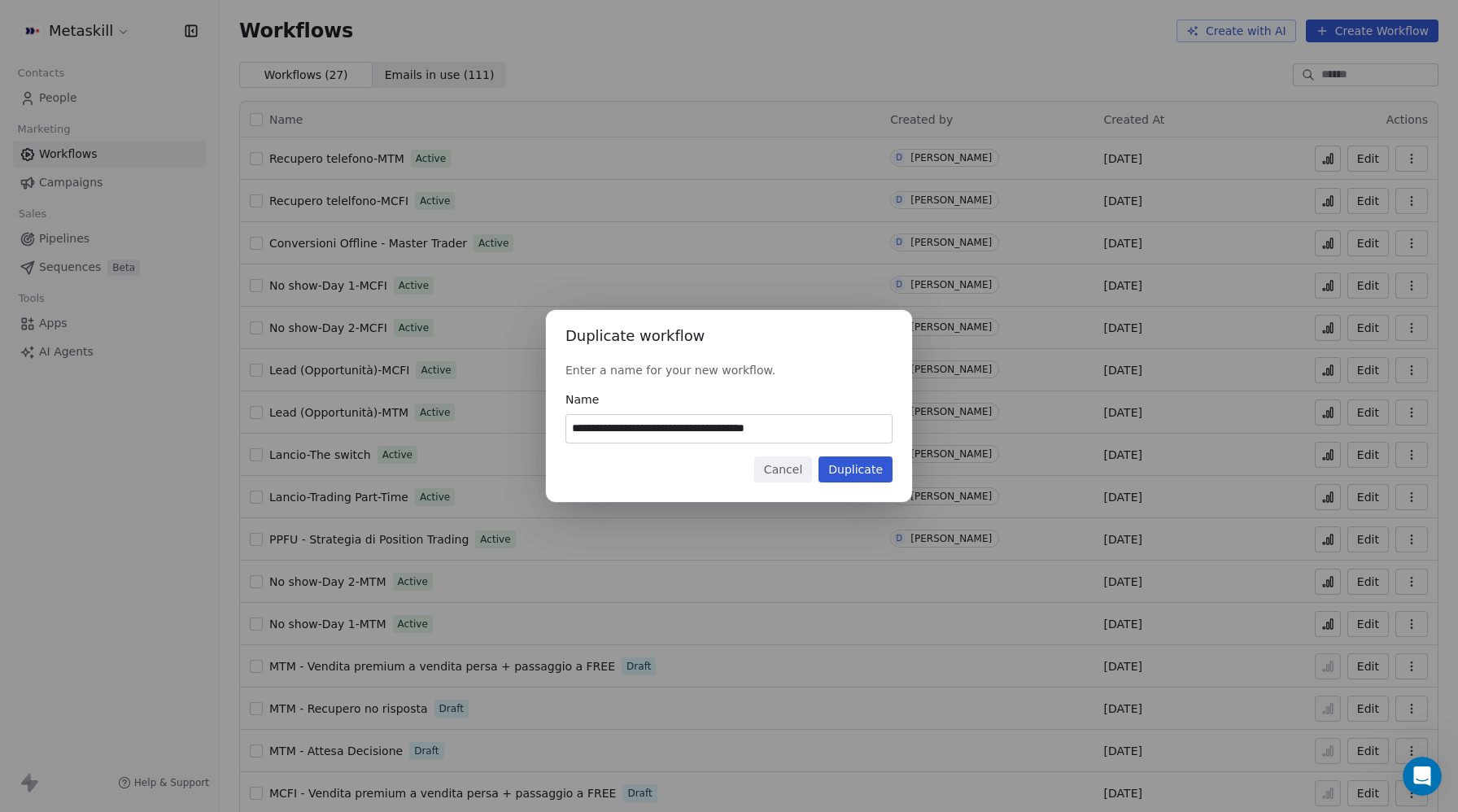
drag, startPoint x: 725, startPoint y: 430, endPoint x: 841, endPoint y: 429, distance: 116.0
click at [841, 429] on input "**********" at bounding box center [729, 429] width 326 height 27
type input "**********"
click at [869, 469] on button "Duplicate" at bounding box center [855, 469] width 74 height 26
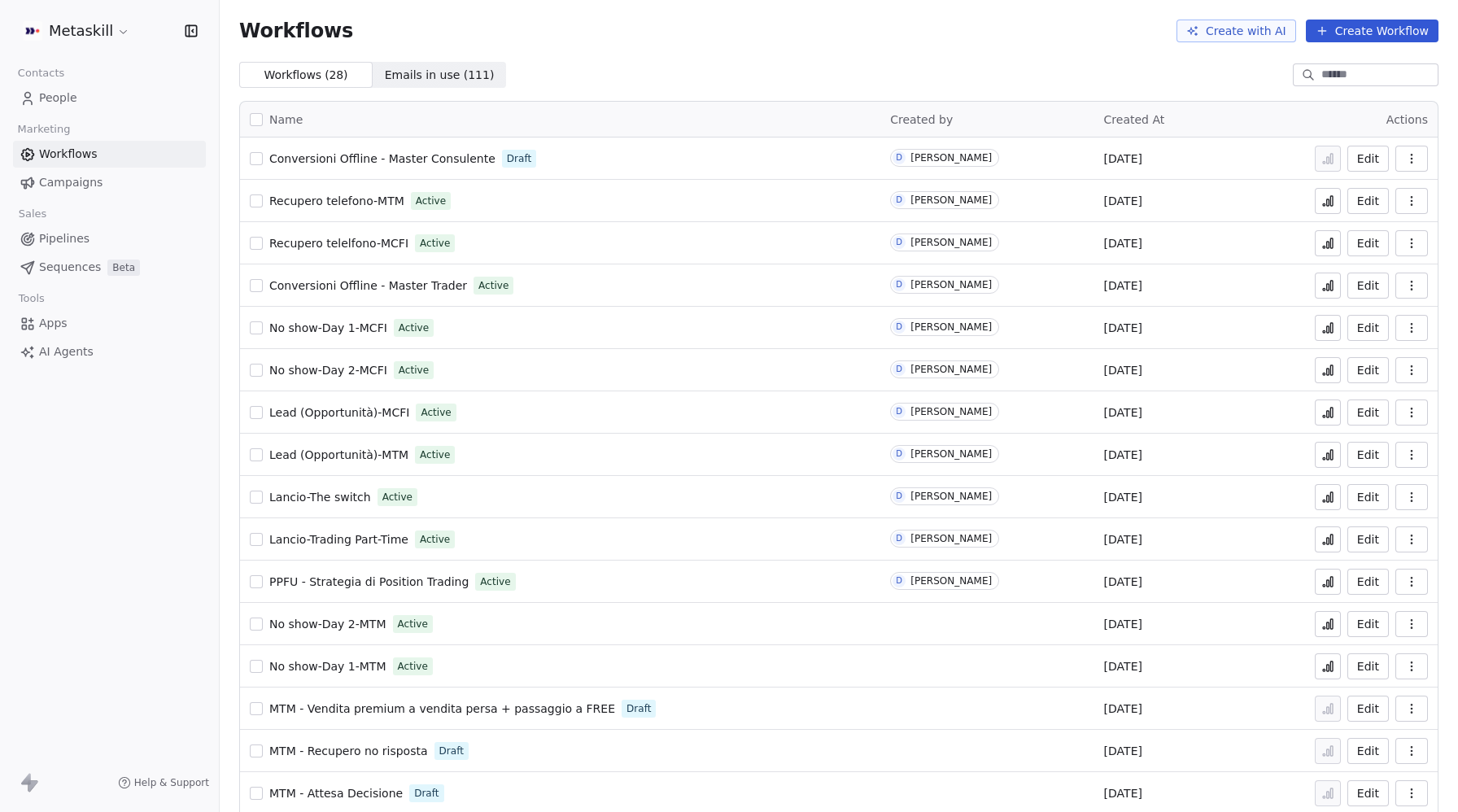
click at [356, 285] on span "Conversioni Offline - Master Trader" at bounding box center [368, 286] width 198 height 13
click at [429, 288] on span "Conversioni Offline - Master Trader" at bounding box center [368, 286] width 198 height 13
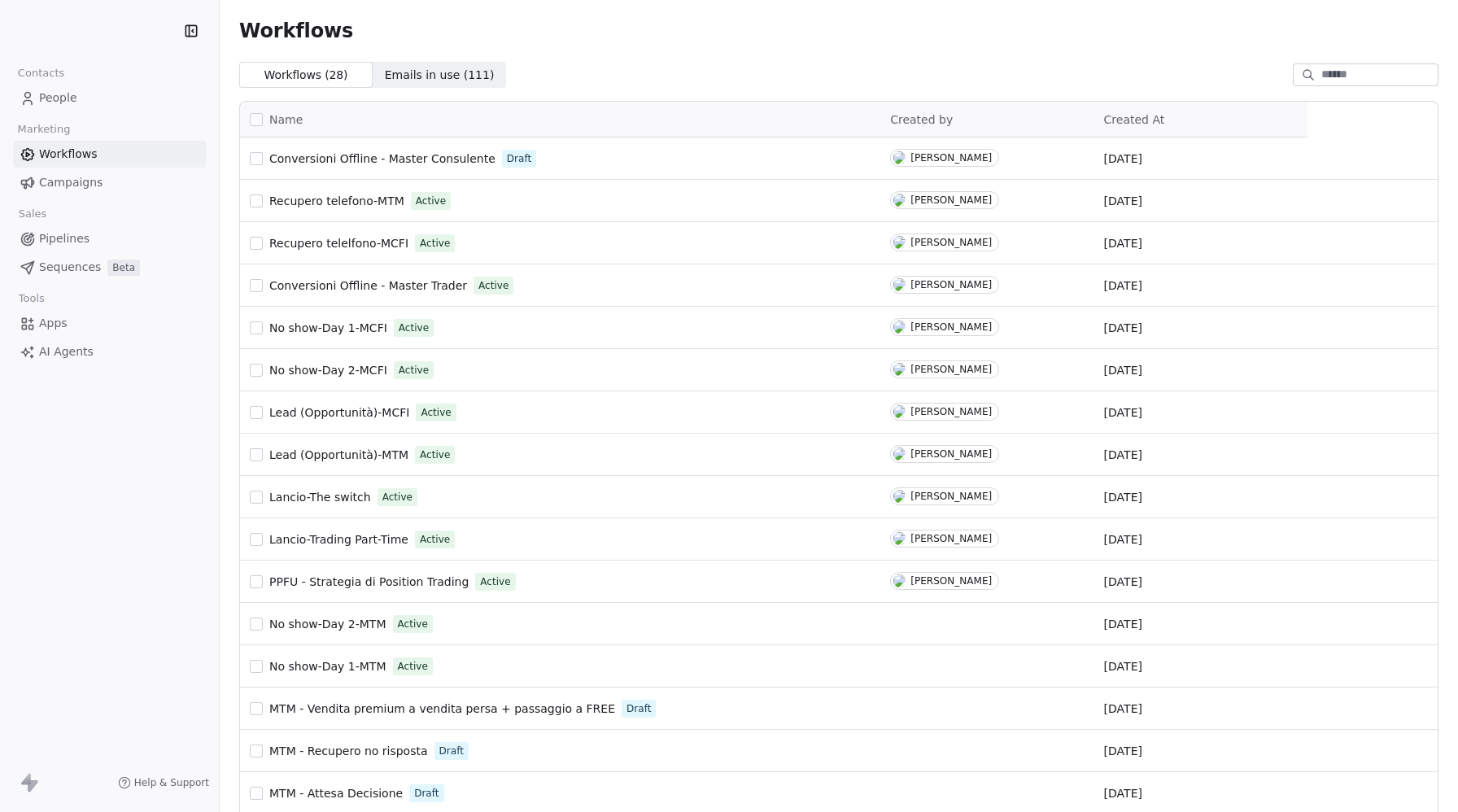
click at [69, 235] on span "Pipelines" at bounding box center [64, 238] width 50 height 17
click at [52, 240] on span "Pipelines" at bounding box center [64, 238] width 50 height 17
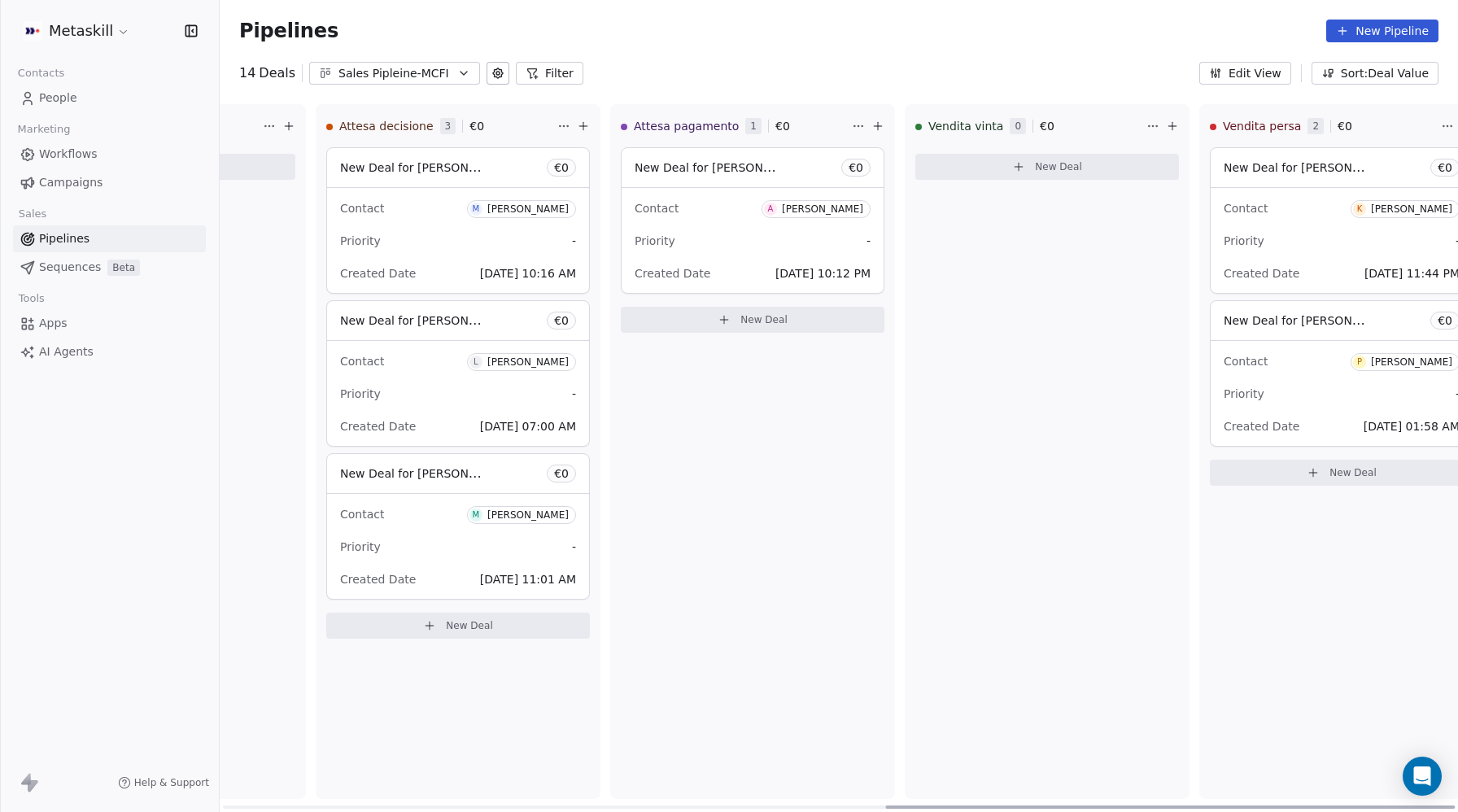
scroll to position [0, 1442]
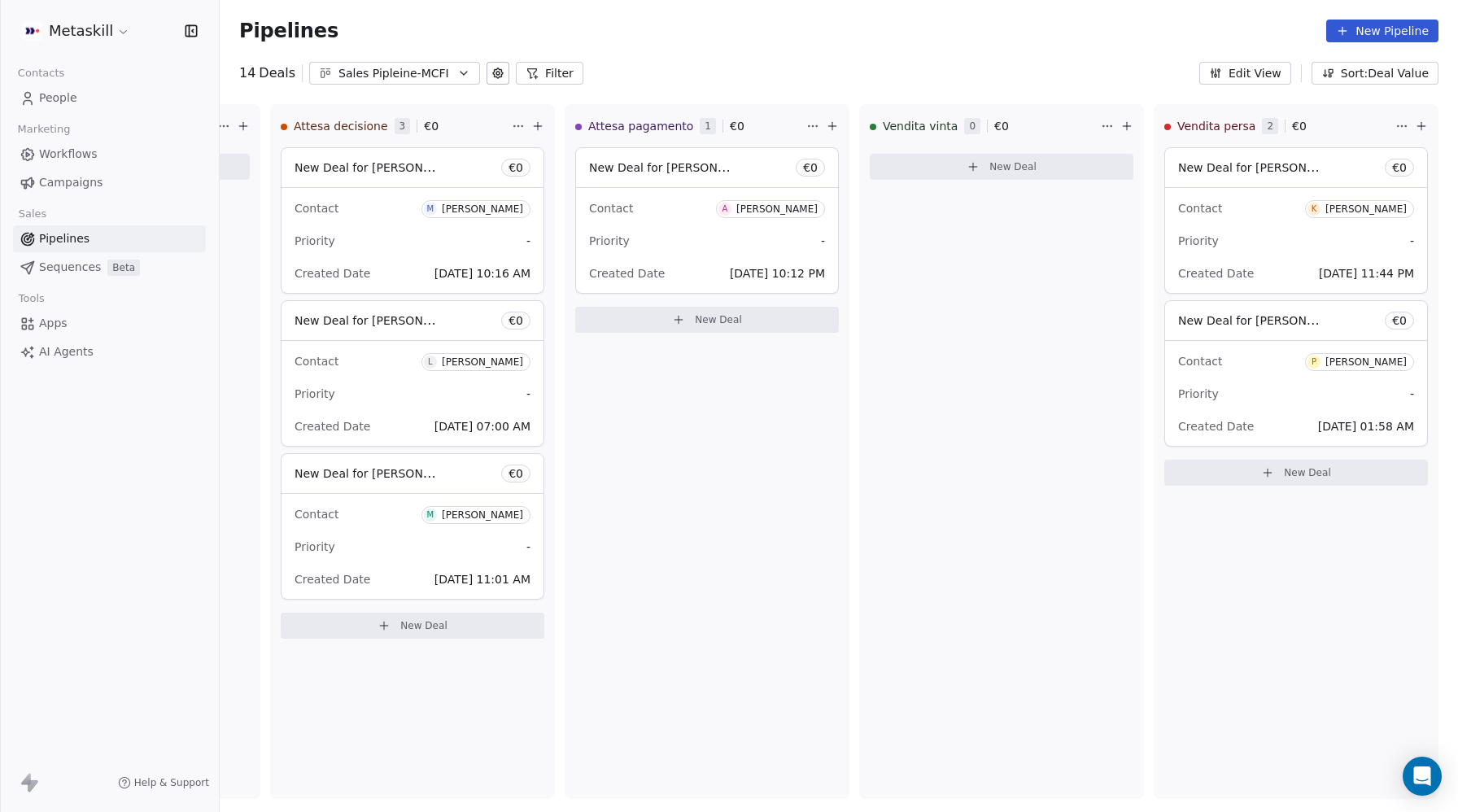
click at [379, 73] on div "Sales Pipleine-MCFI" at bounding box center [394, 73] width 112 height 17
click at [389, 161] on span "Sales Pipeline-MTM" at bounding box center [375, 167] width 109 height 17
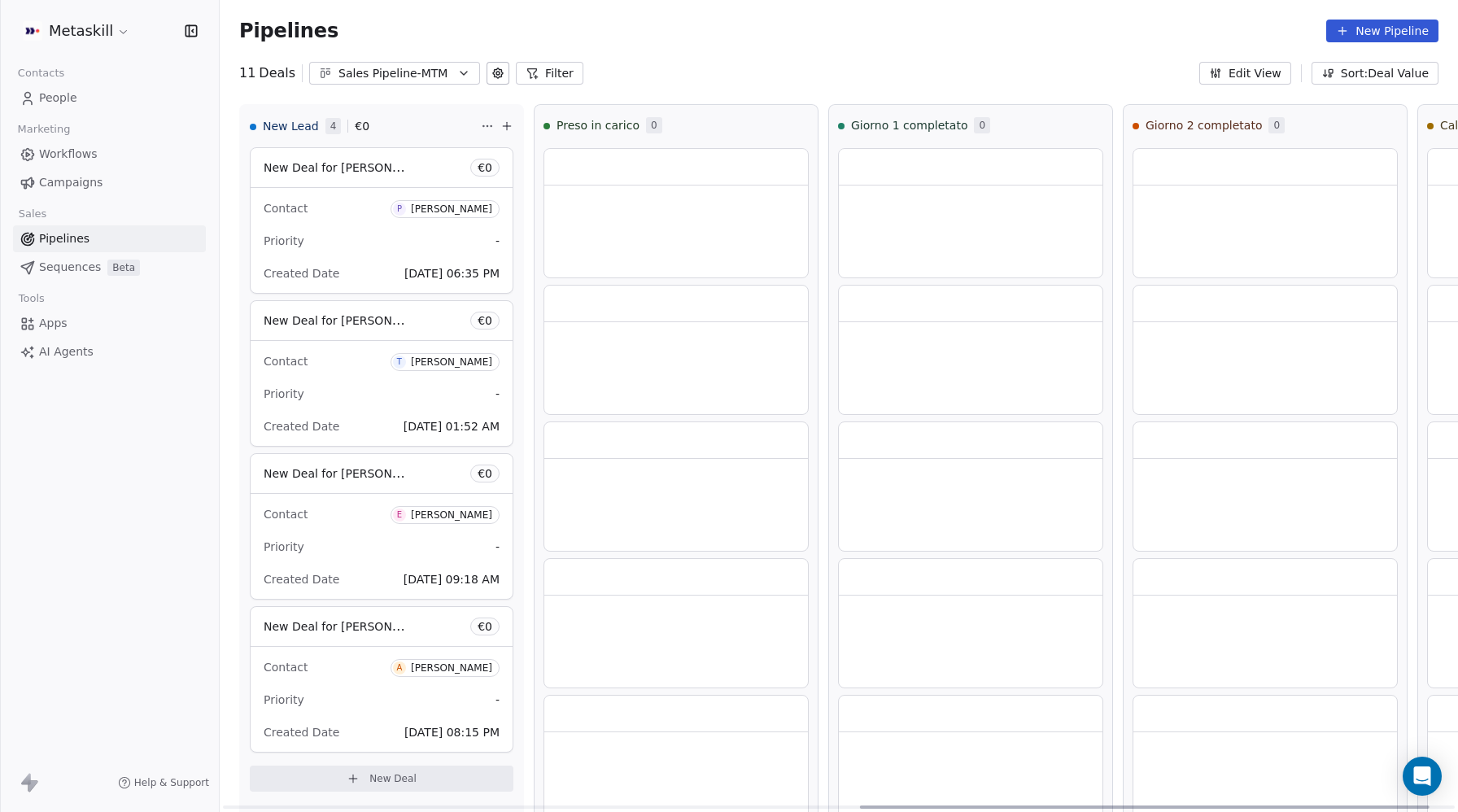
scroll to position [0, 1442]
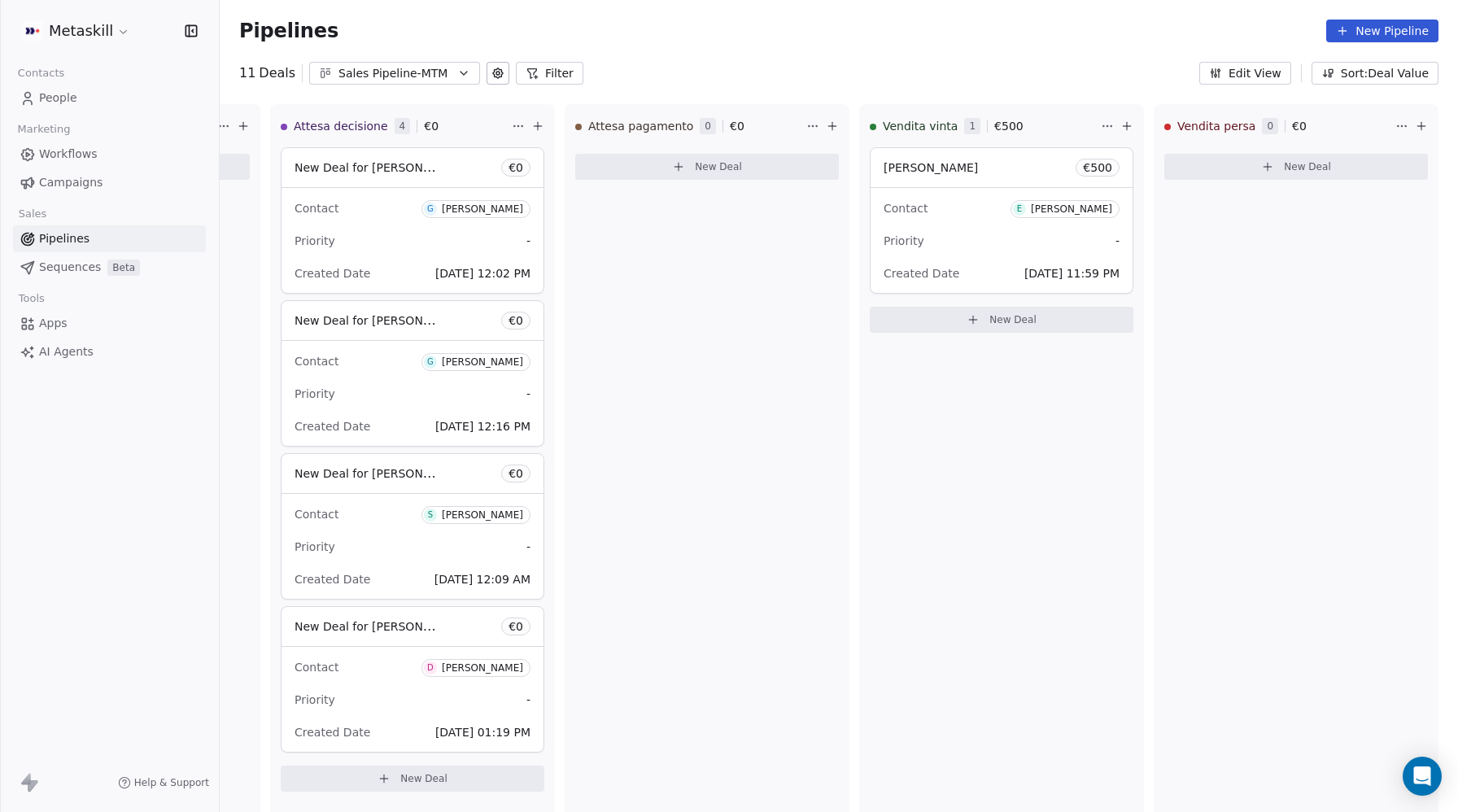
click at [60, 158] on span "Workflows" at bounding box center [68, 154] width 58 height 17
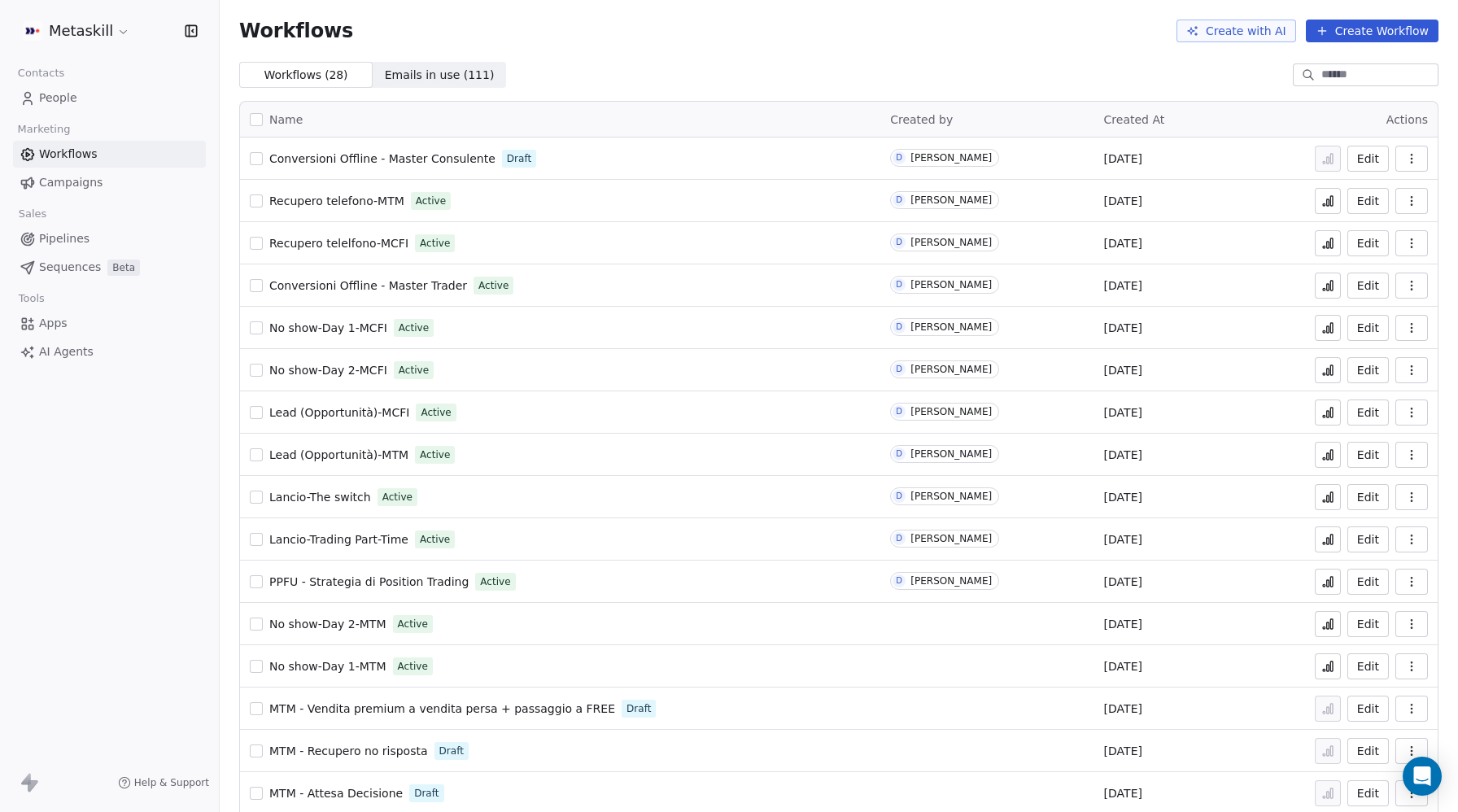
click at [333, 287] on span "Conversioni Offline - Master Trader" at bounding box center [368, 286] width 198 height 13
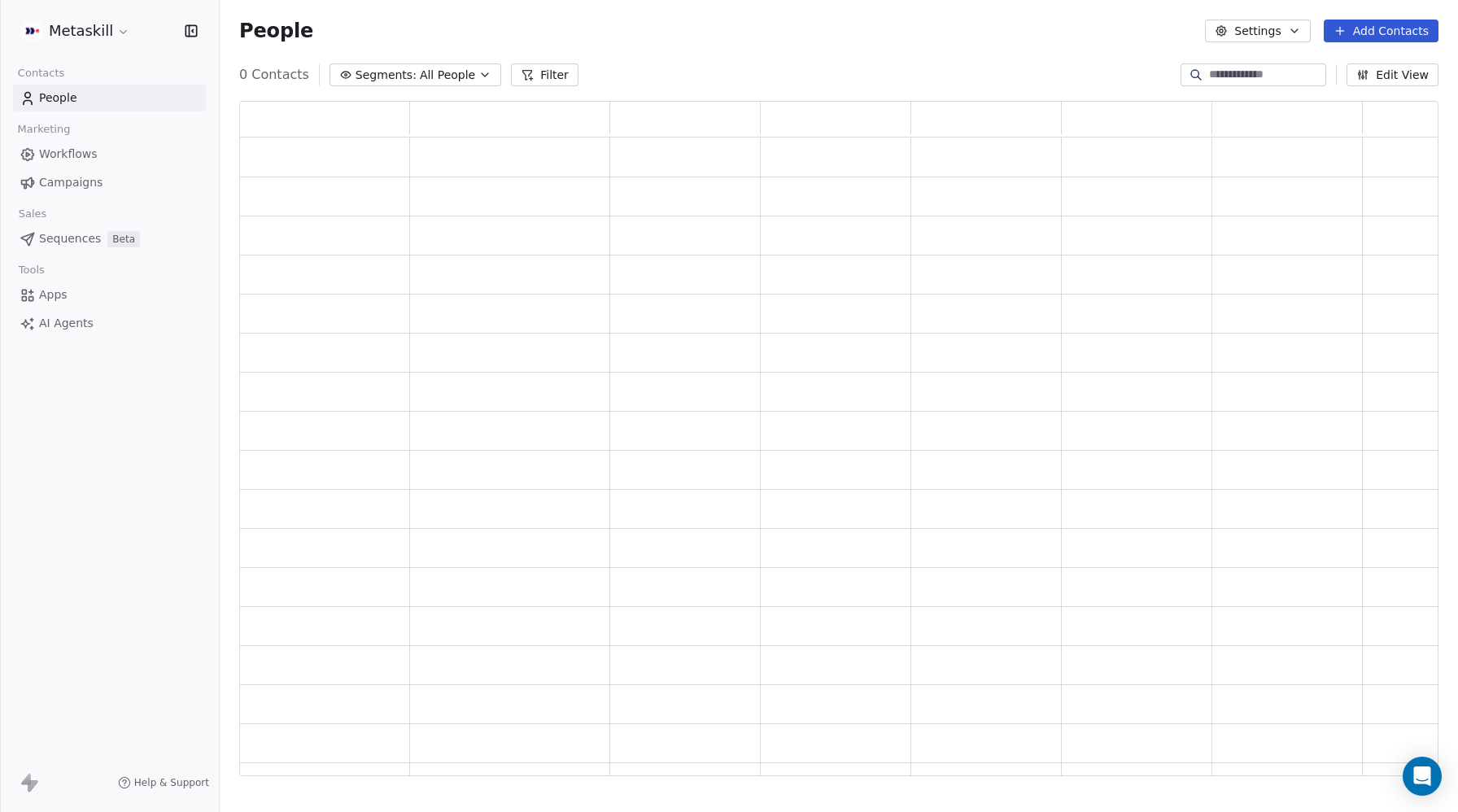
scroll to position [1, 1]
click at [72, 149] on span "Workflows" at bounding box center [68, 154] width 58 height 17
